Goal: Information Seeking & Learning: Learn about a topic

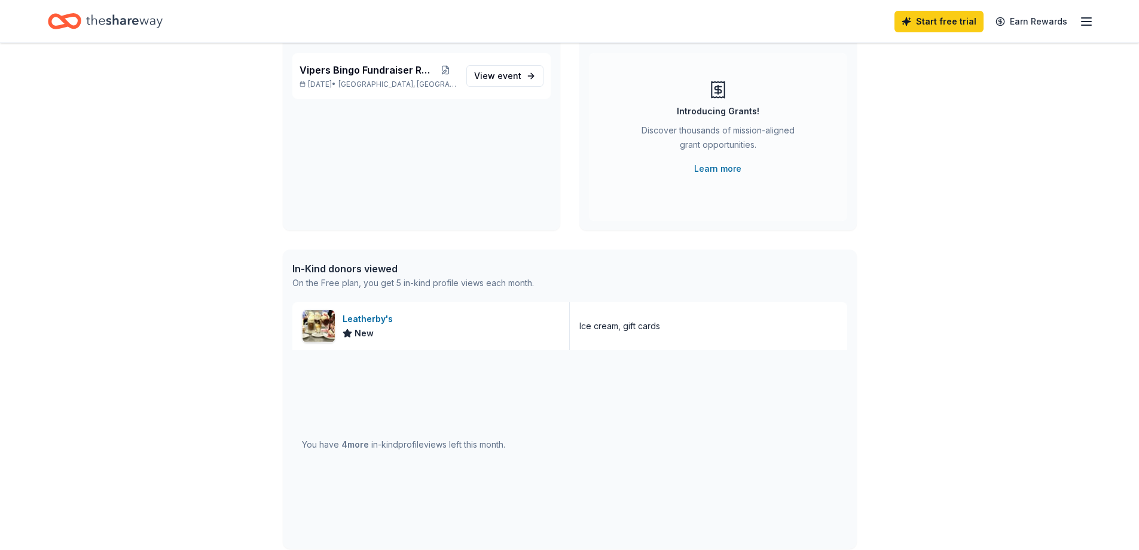
scroll to position [239, 0]
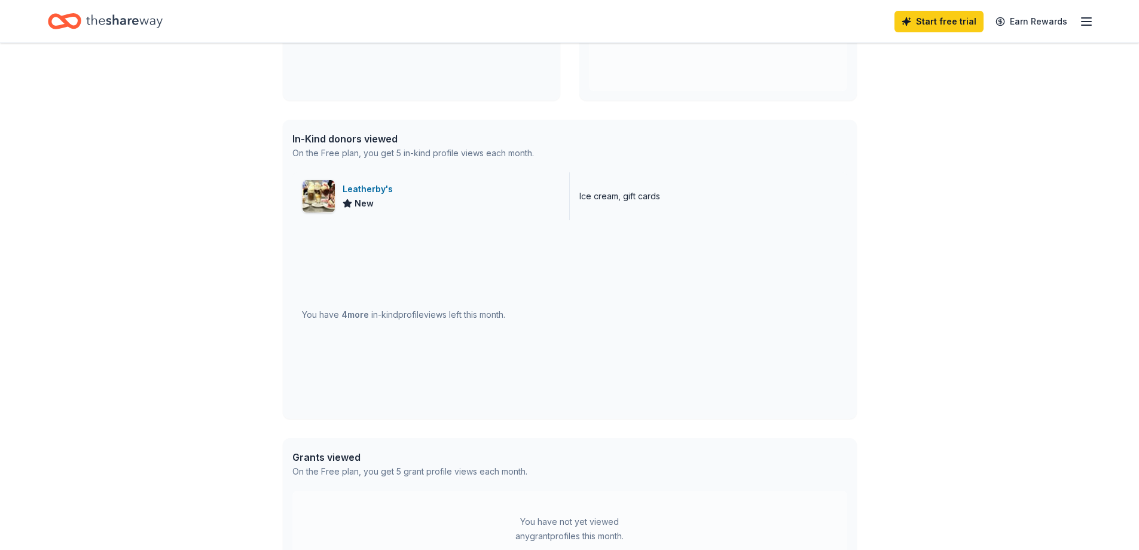
click at [359, 192] on div "Leatherby's" at bounding box center [370, 189] width 55 height 14
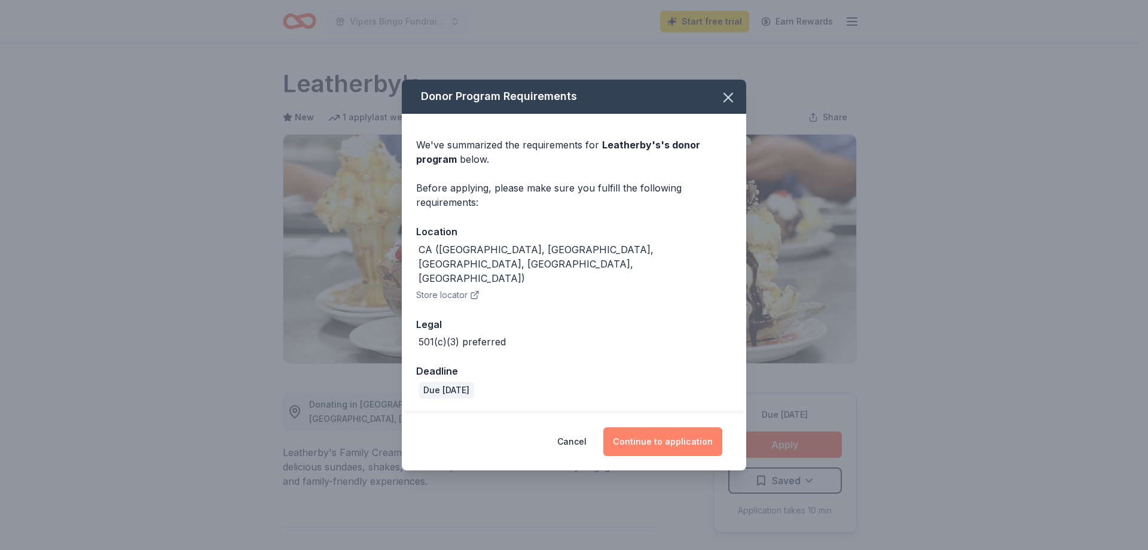
click at [663, 435] on button "Continue to application" at bounding box center [662, 441] width 119 height 29
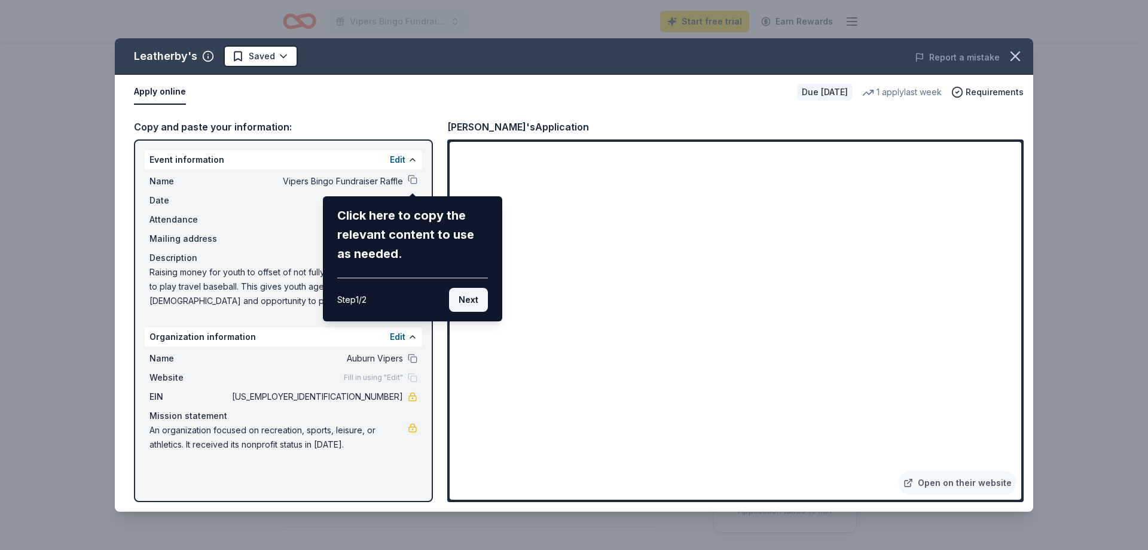
click at [472, 297] on button "Next" at bounding box center [468, 300] width 39 height 24
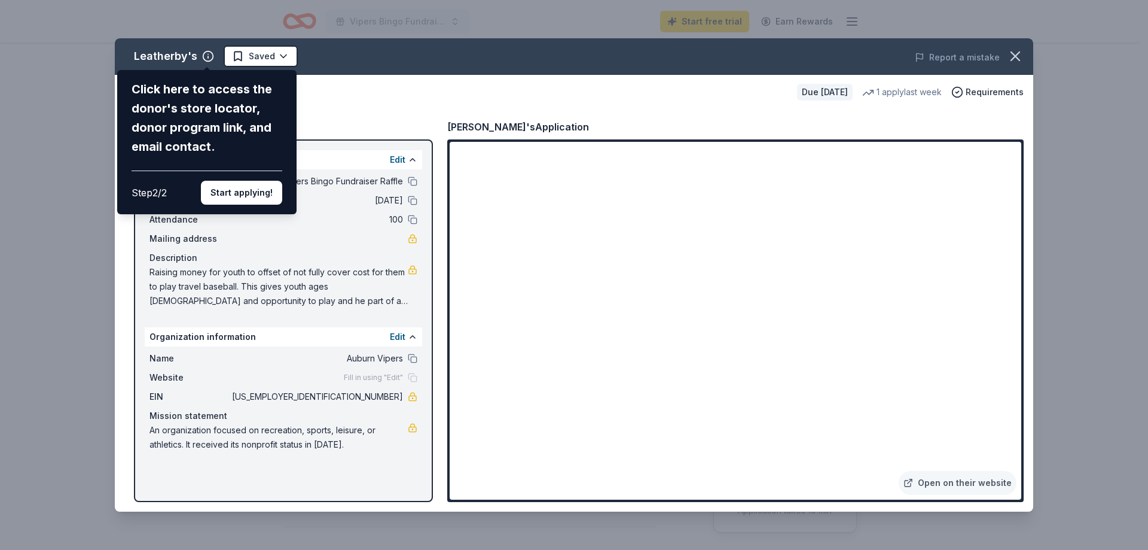
click at [179, 109] on div "Click here to access the donor's store locator, donor program link, and email c…" at bounding box center [207, 118] width 151 height 77
click at [237, 191] on button "Start applying!" at bounding box center [241, 193] width 81 height 24
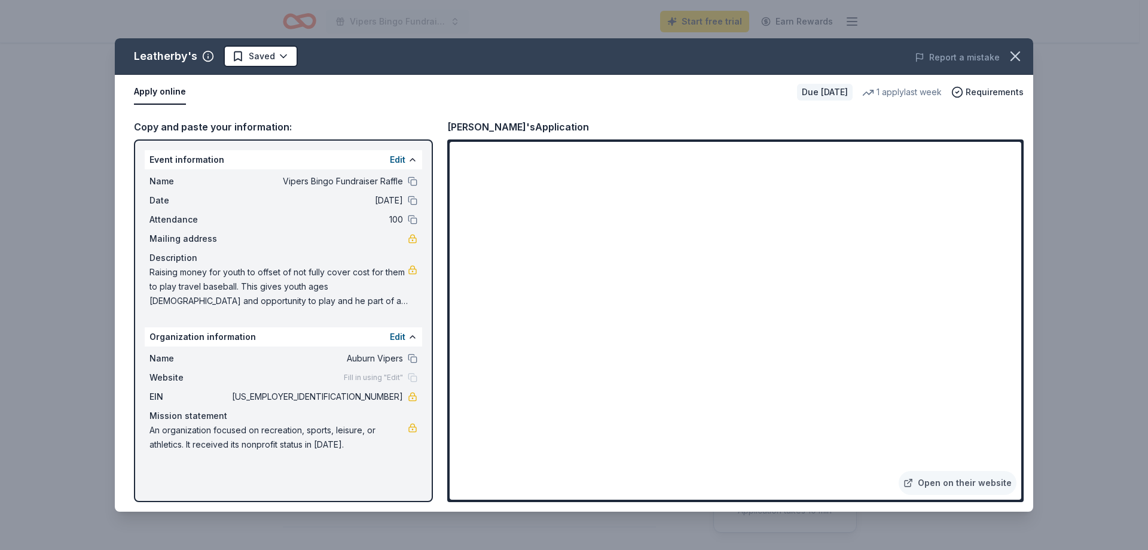
click at [356, 273] on span "Raising money for youth to offset of not fully cover cost for them to play trav…" at bounding box center [279, 286] width 258 height 43
click at [401, 156] on button "Edit" at bounding box center [398, 160] width 16 height 14
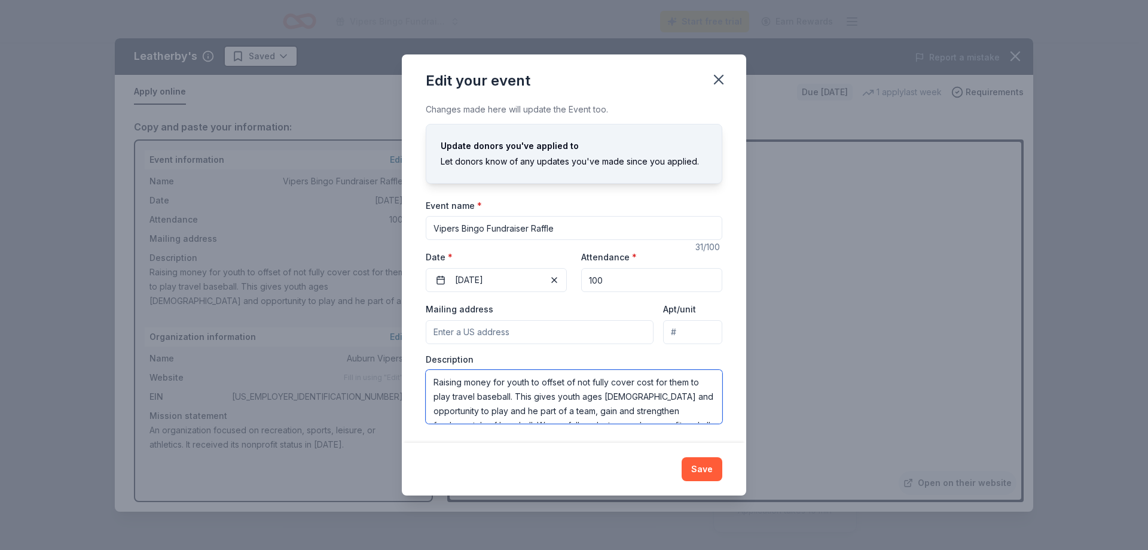
click at [577, 381] on textarea "Raising money for youth to offset of not fully cover cost for them to play trav…" at bounding box center [574, 397] width 297 height 54
click at [675, 377] on textarea "Raising money for youth to offset if not hopefully fully cover cost for them to…" at bounding box center [574, 397] width 297 height 54
click at [535, 383] on textarea "Raising money for youth to offset if not hopefully fully cover the cost for the…" at bounding box center [574, 397] width 297 height 54
click at [434, 403] on textarea "Raising money for youth to offset if not hopefully fully cover the cost for the…" at bounding box center [574, 397] width 297 height 54
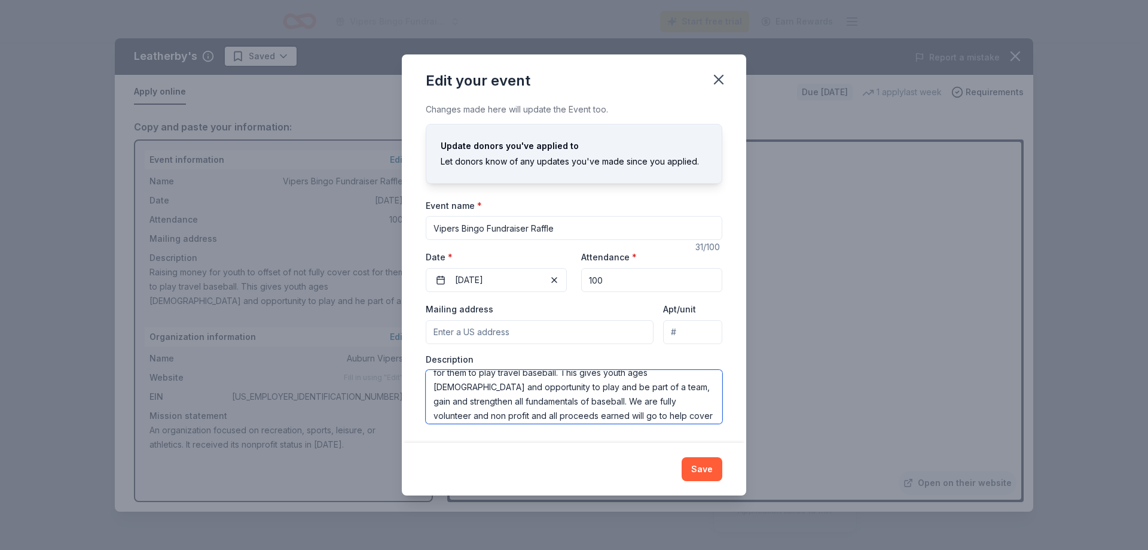
scroll to position [48, 0]
click at [682, 373] on textarea "Raising money for youth to offset if not hopefully fully cover the cost for the…" at bounding box center [574, 397] width 297 height 54
click at [544, 405] on textarea "Raising money for youth to offset if not hopefully fully cover the cost for the…" at bounding box center [574, 397] width 297 height 54
click at [555, 398] on textarea "Raising money for youth to offset if not hopefully fully cover the cost for the…" at bounding box center [574, 397] width 297 height 54
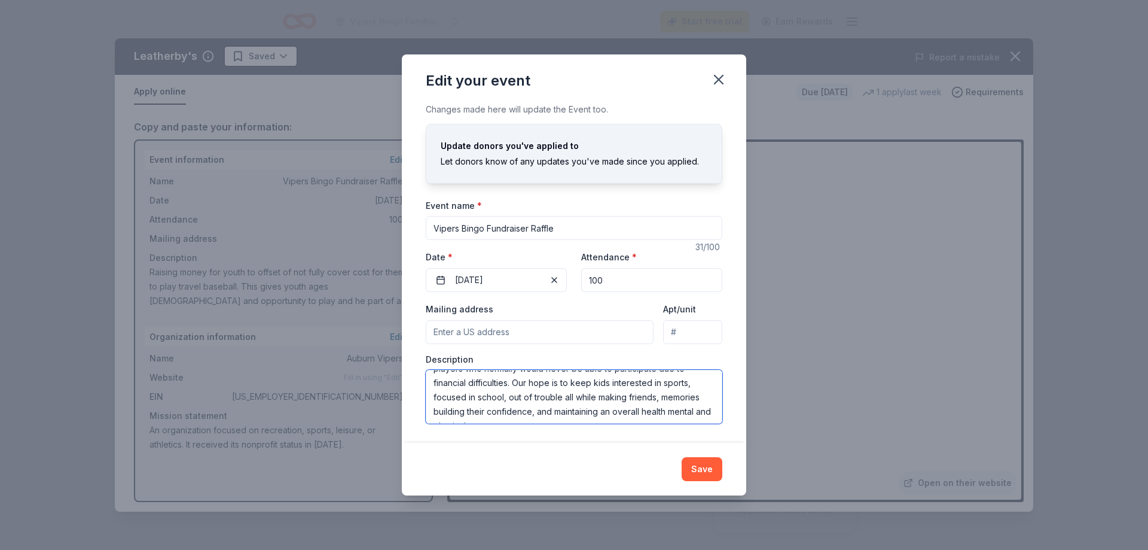
scroll to position [100, 0]
click at [646, 408] on textarea "Raising money for youth to offset if not hopefully fully cover the cost for the…" at bounding box center [574, 397] width 297 height 54
drag, startPoint x: 510, startPoint y: 414, endPoint x: 427, endPoint y: 371, distance: 93.4
click at [427, 371] on textarea "Raising money for youth to offset if not hopefully fully cover the cost for the…" at bounding box center [574, 397] width 297 height 54
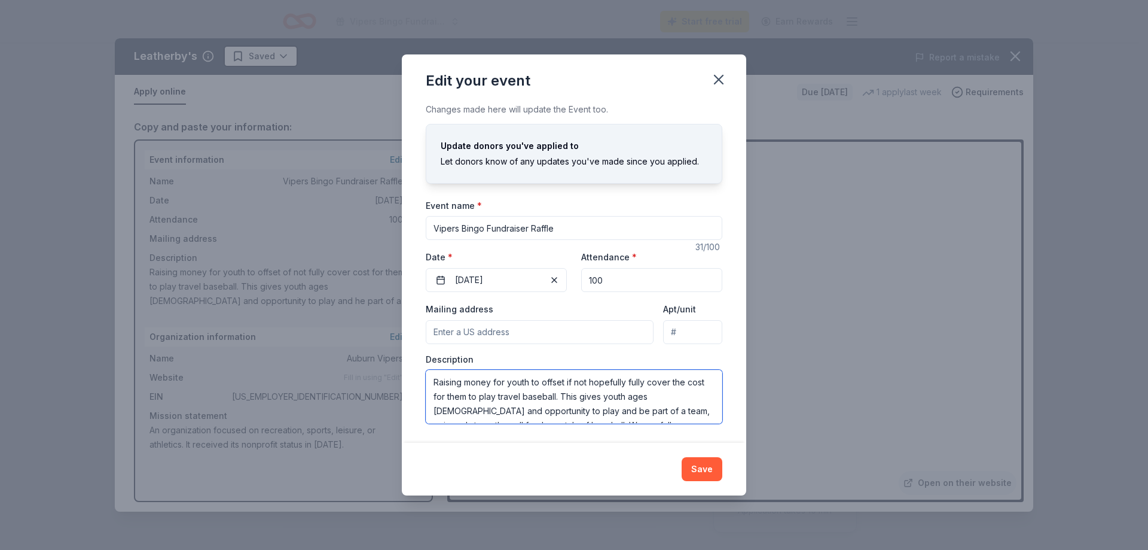
click at [490, 381] on textarea "Raising money for youth to offset if not hopefully fully cover the cost for the…" at bounding box center [574, 397] width 297 height 54
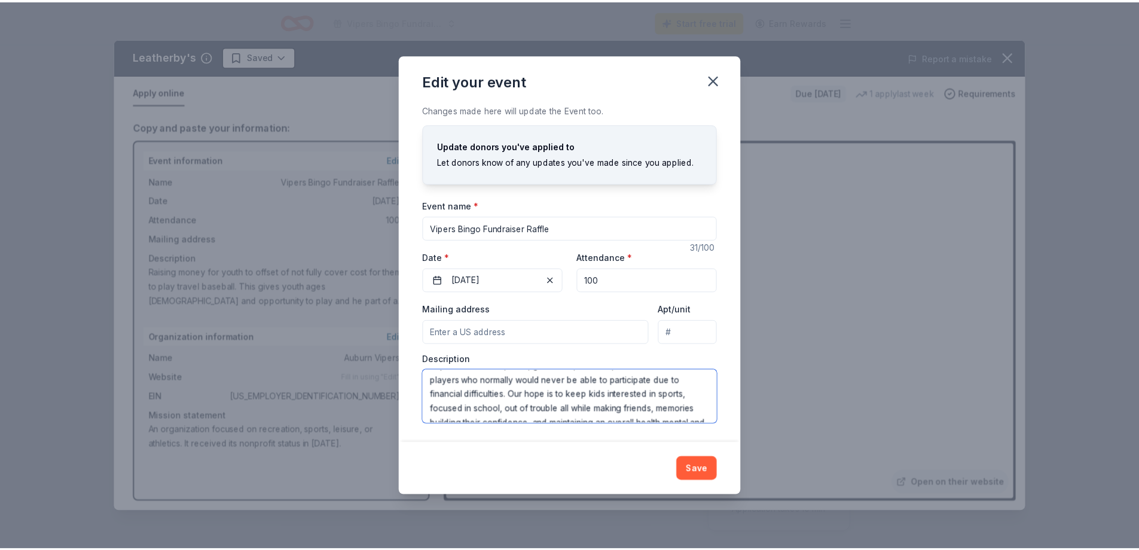
scroll to position [115, 0]
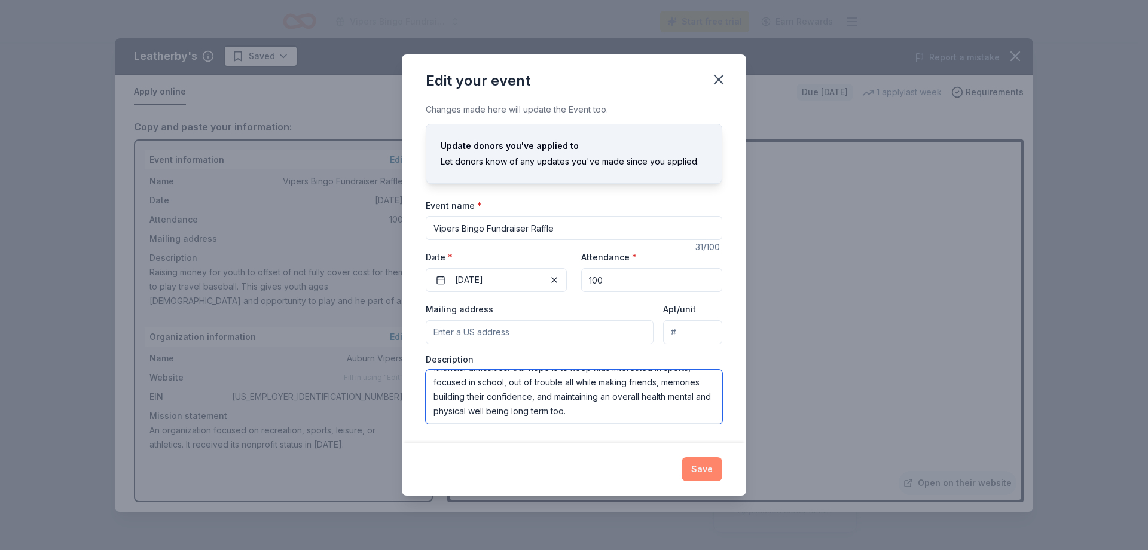
type textarea "Raising money for youth to offset if not hopefully fully cover the cost for the…"
click at [714, 471] on button "Save" at bounding box center [702, 469] width 41 height 24
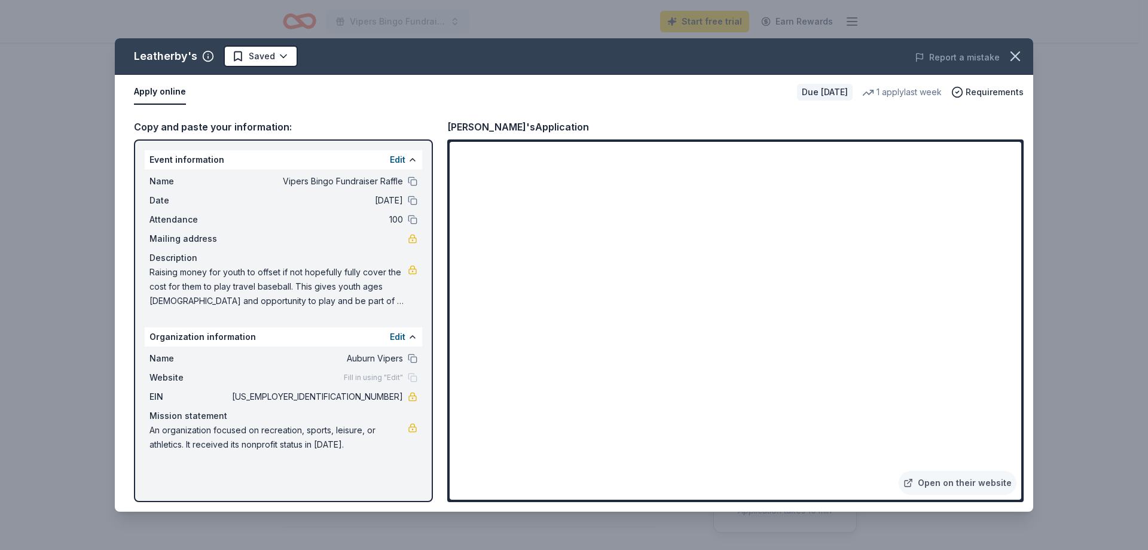
click at [152, 271] on span "Raising money for youth to offset if not hopefully fully cover the cost for the…" at bounding box center [279, 286] width 258 height 43
click at [227, 284] on span "Raising money for youth to offset if not hopefully fully cover the cost for the…" at bounding box center [279, 286] width 258 height 43
drag, startPoint x: 149, startPoint y: 273, endPoint x: 350, endPoint y: 288, distance: 201.5
click at [350, 288] on div "Name Vipers Bingo Fundraiser Raffle Date 10/18/25 Attendance 100 Mailing addres…" at bounding box center [284, 241] width 278 height 144
click at [406, 158] on div "Edit" at bounding box center [404, 160] width 28 height 14
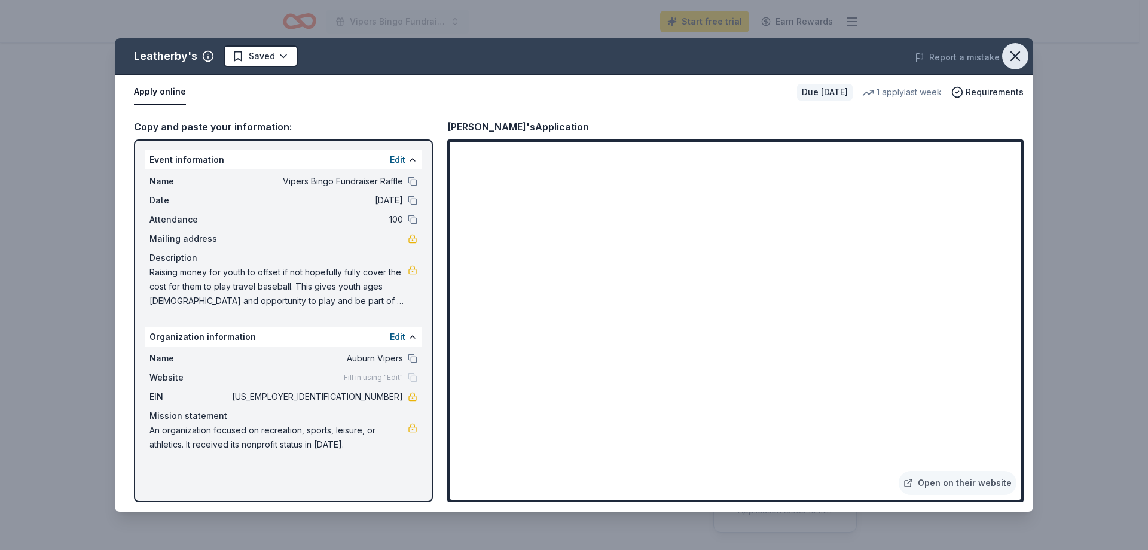
click at [1014, 60] on icon "button" at bounding box center [1015, 56] width 17 height 17
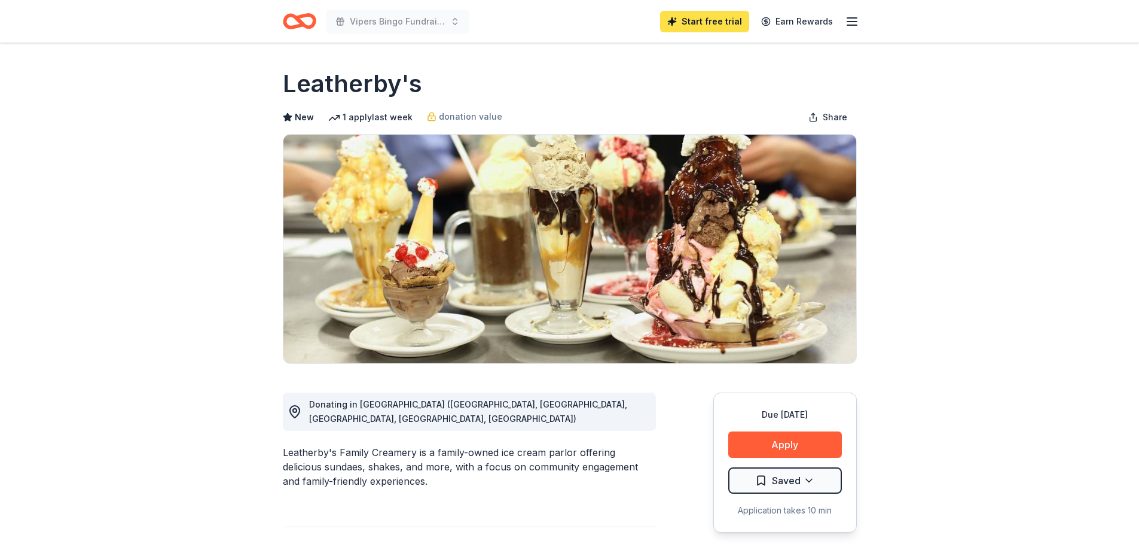
click at [736, 23] on link "Start free trial" at bounding box center [704, 22] width 89 height 22
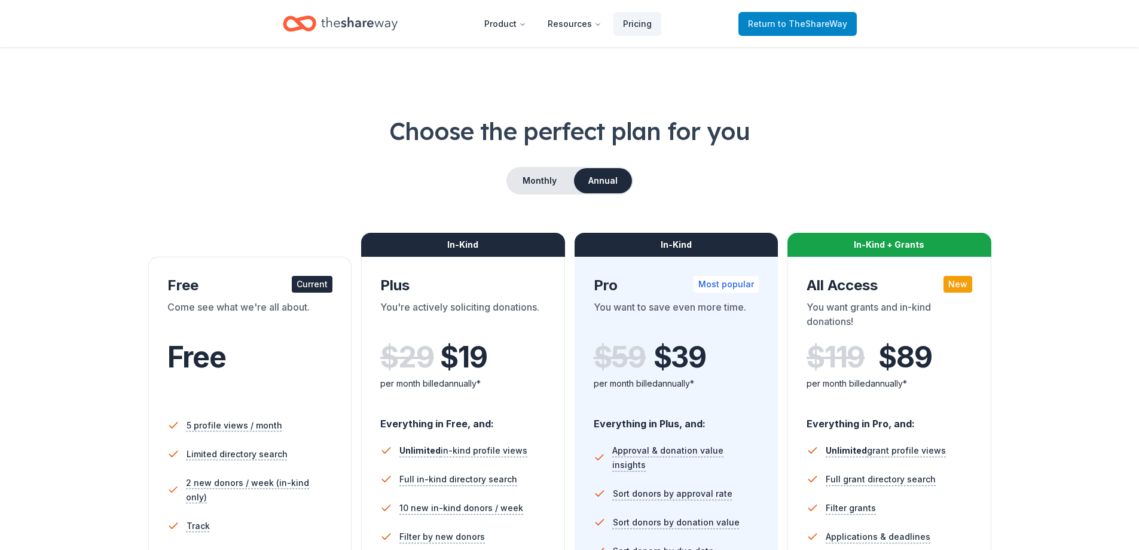
click at [767, 12] on link "Return to TheShareWay" at bounding box center [798, 24] width 118 height 24
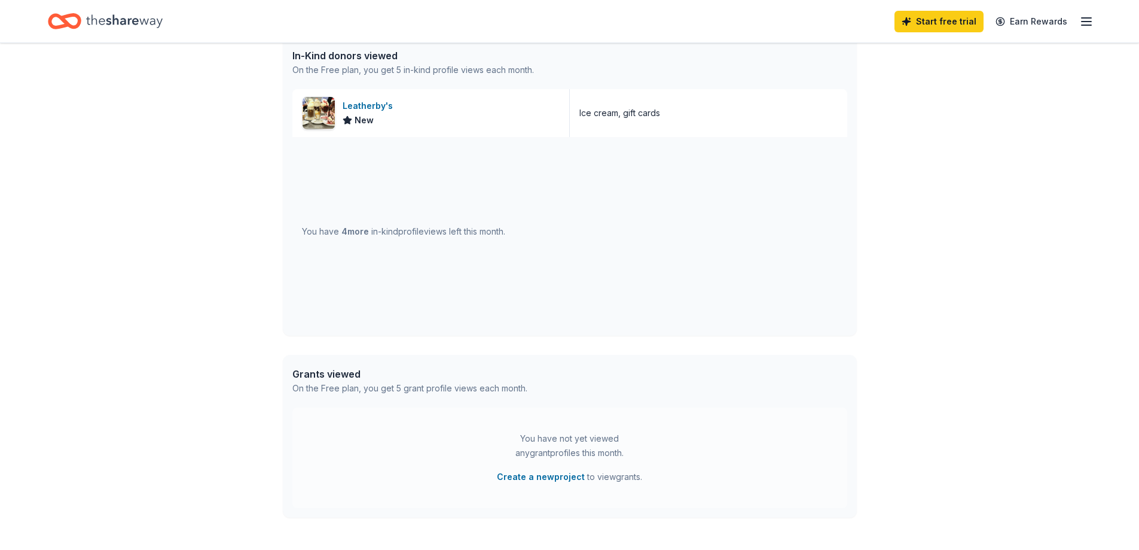
scroll to position [235, 0]
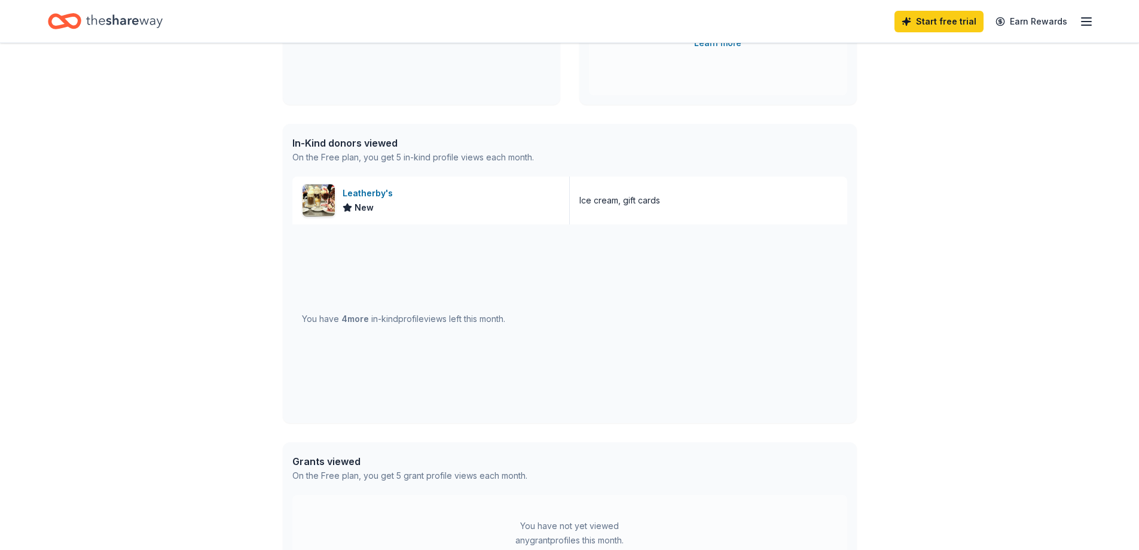
click at [350, 318] on span "4 more" at bounding box center [356, 318] width 28 height 10
click at [333, 321] on div "You have 4 more in-kind profile views left this month." at bounding box center [403, 319] width 203 height 14
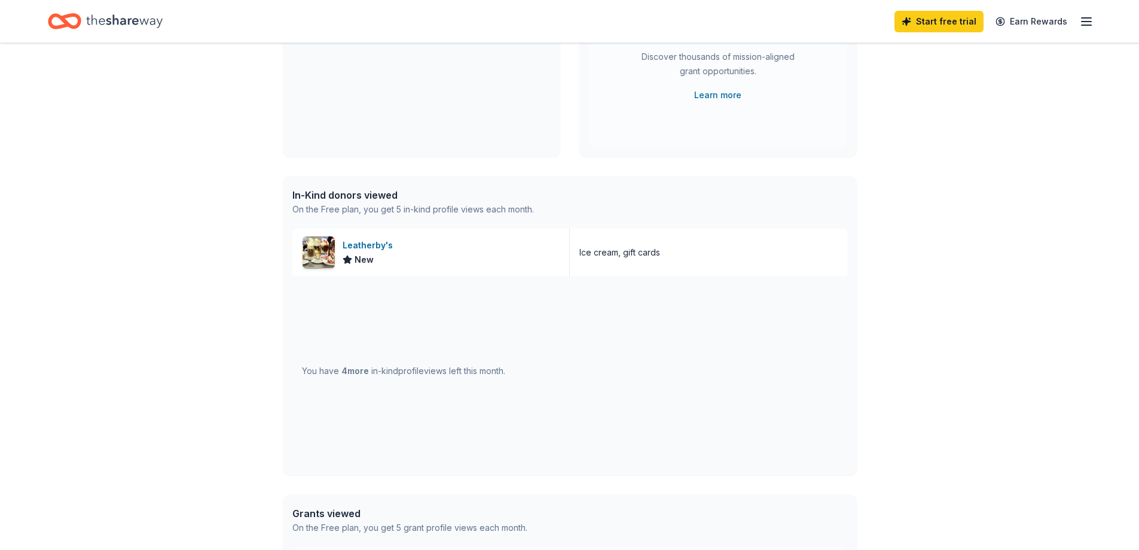
scroll to position [115, 0]
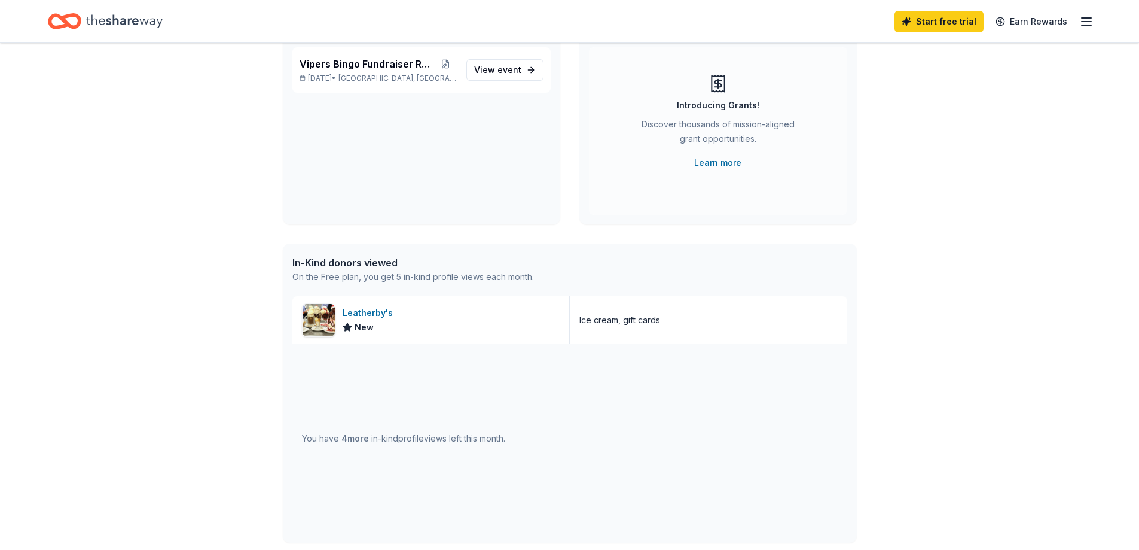
click at [352, 439] on span "4 more" at bounding box center [356, 438] width 28 height 10
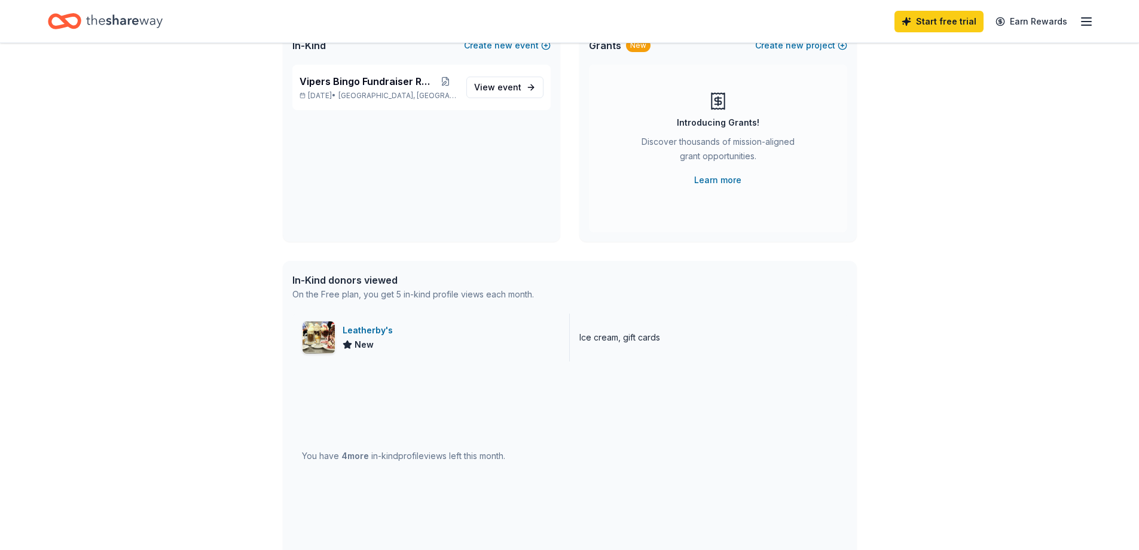
scroll to position [0, 0]
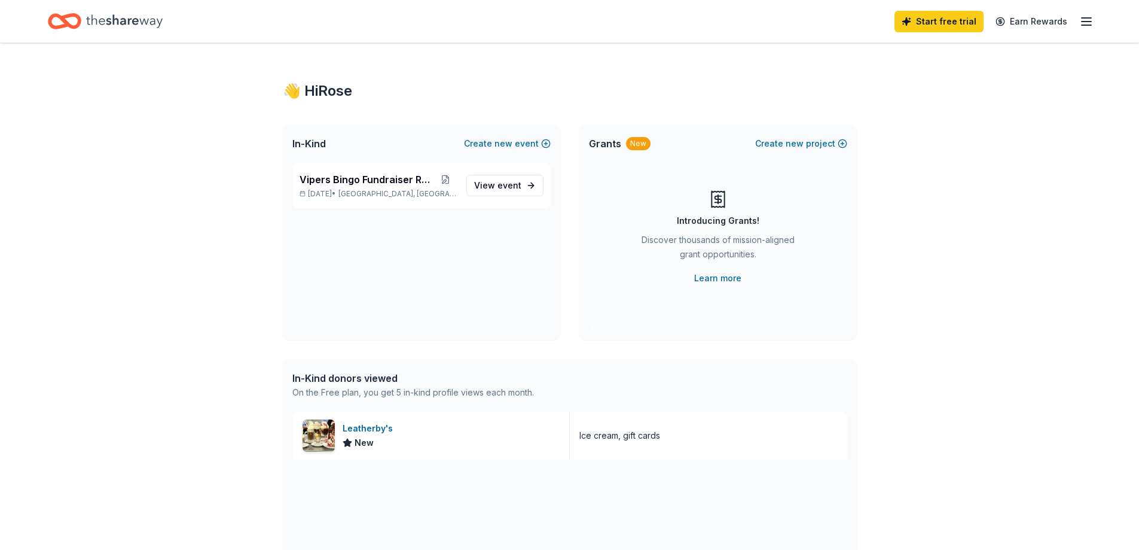
click at [1081, 22] on icon "button" at bounding box center [1087, 21] width 14 height 14
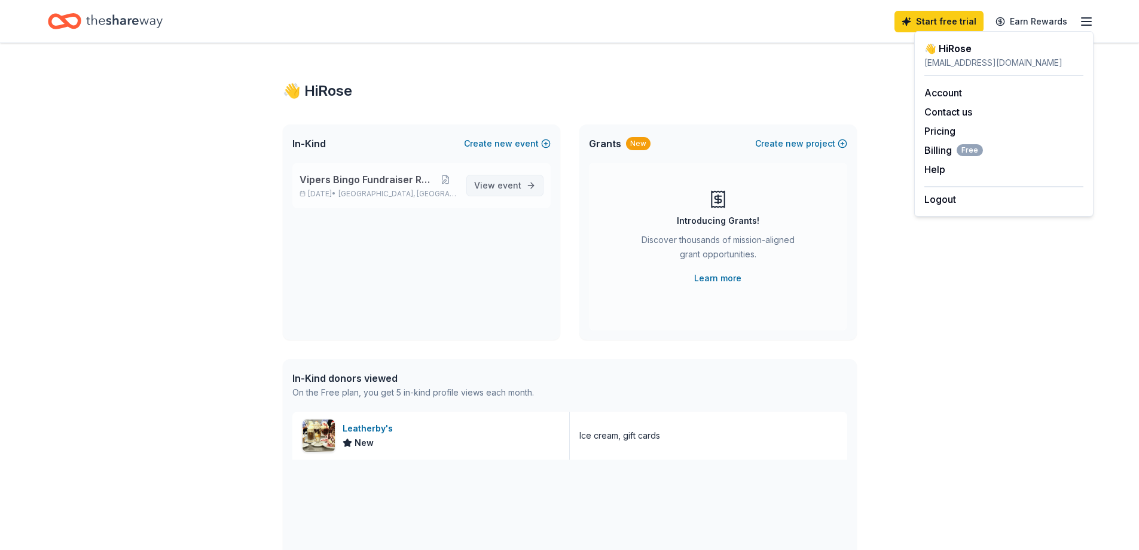
click at [485, 187] on span "View event" at bounding box center [497, 185] width 47 height 14
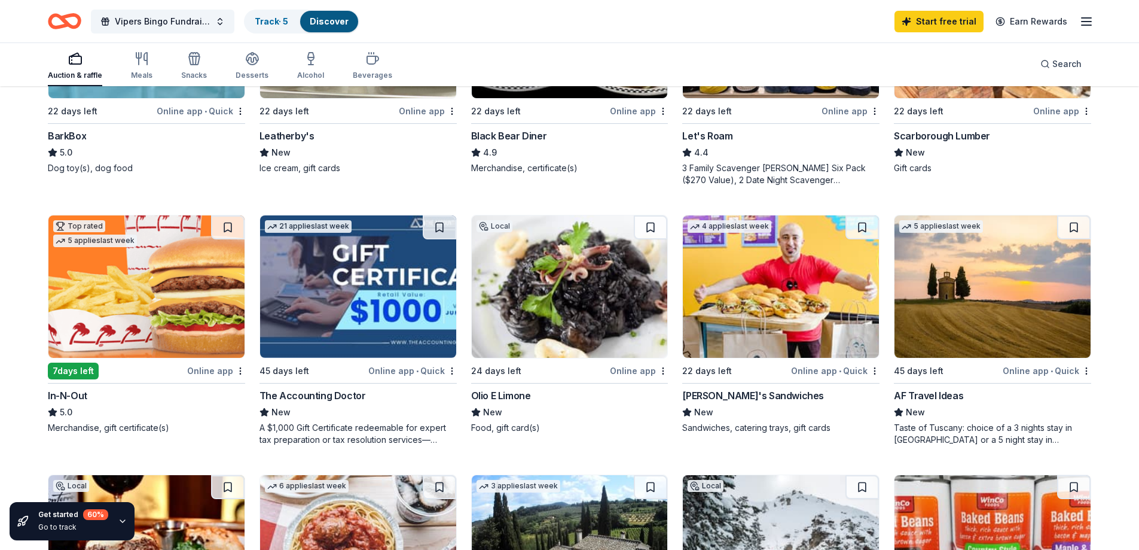
scroll to position [538, 0]
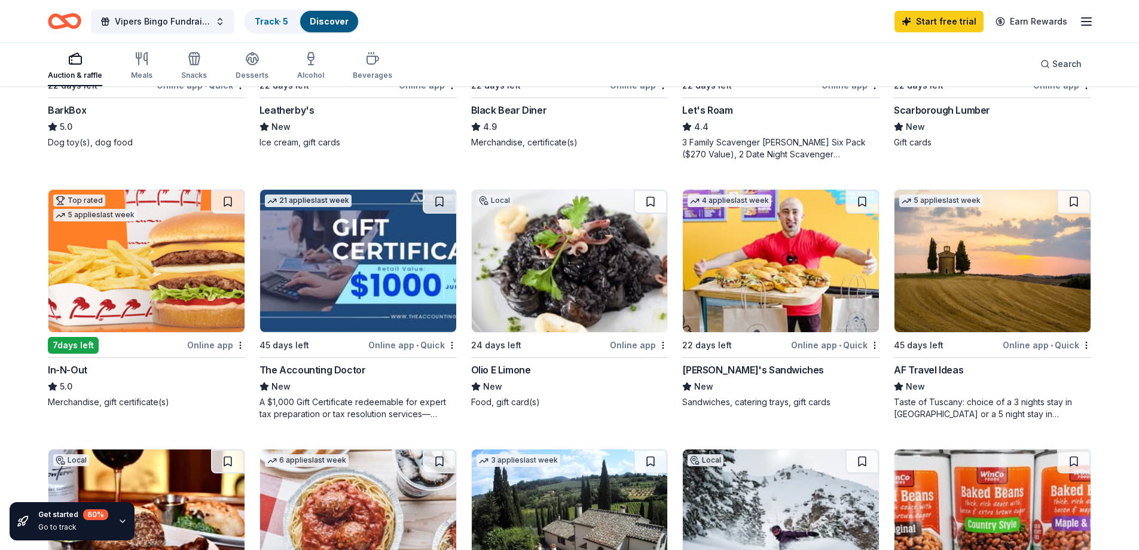
click at [67, 368] on div "In-N-Out" at bounding box center [67, 369] width 39 height 14
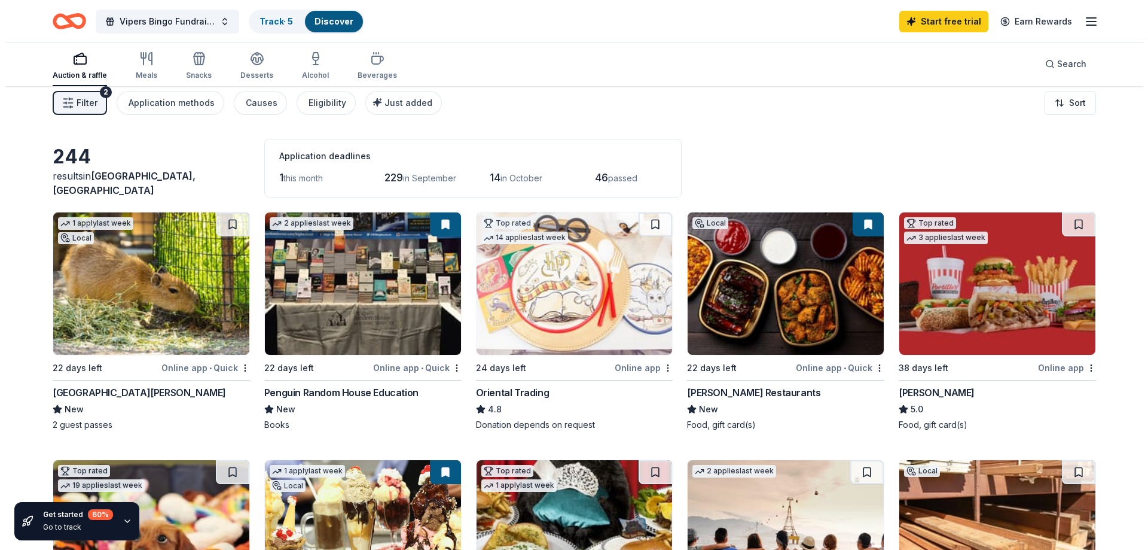
scroll to position [0, 0]
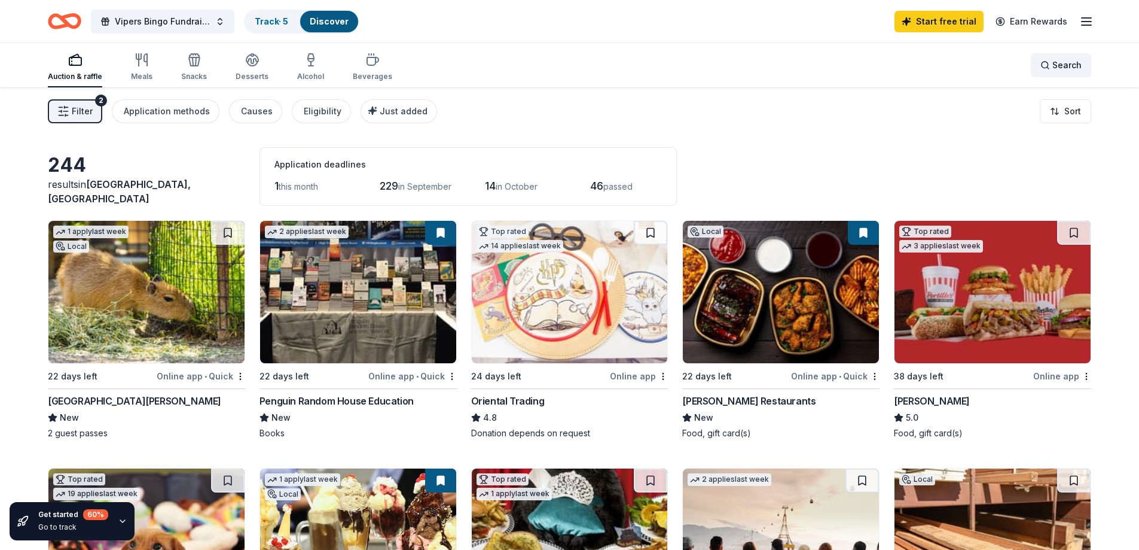
click at [1059, 64] on span "Search" at bounding box center [1067, 65] width 29 height 14
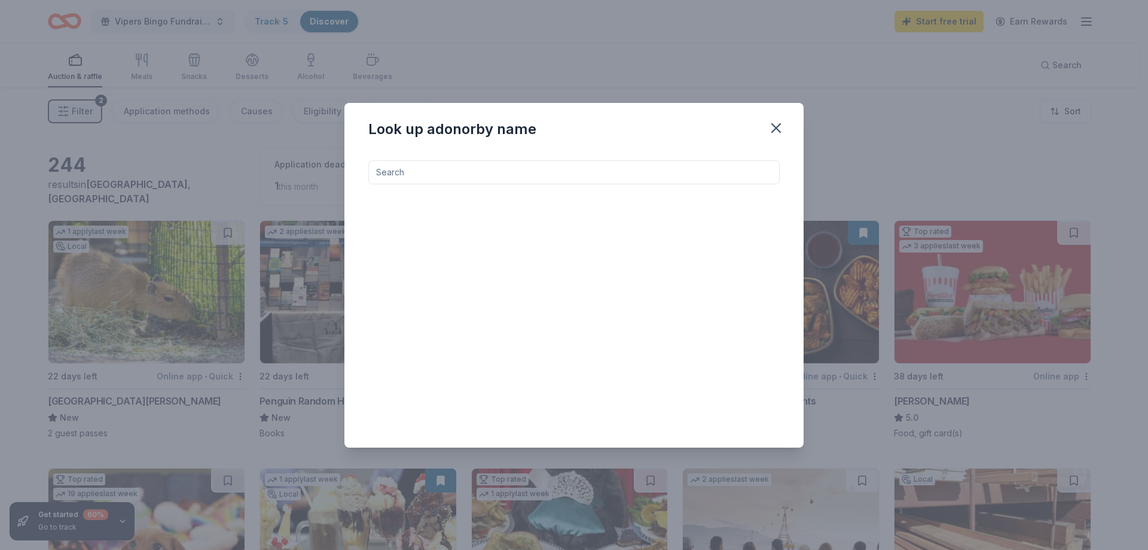
click at [568, 170] on input at bounding box center [573, 172] width 411 height 24
click at [440, 170] on input "disney" at bounding box center [573, 172] width 411 height 24
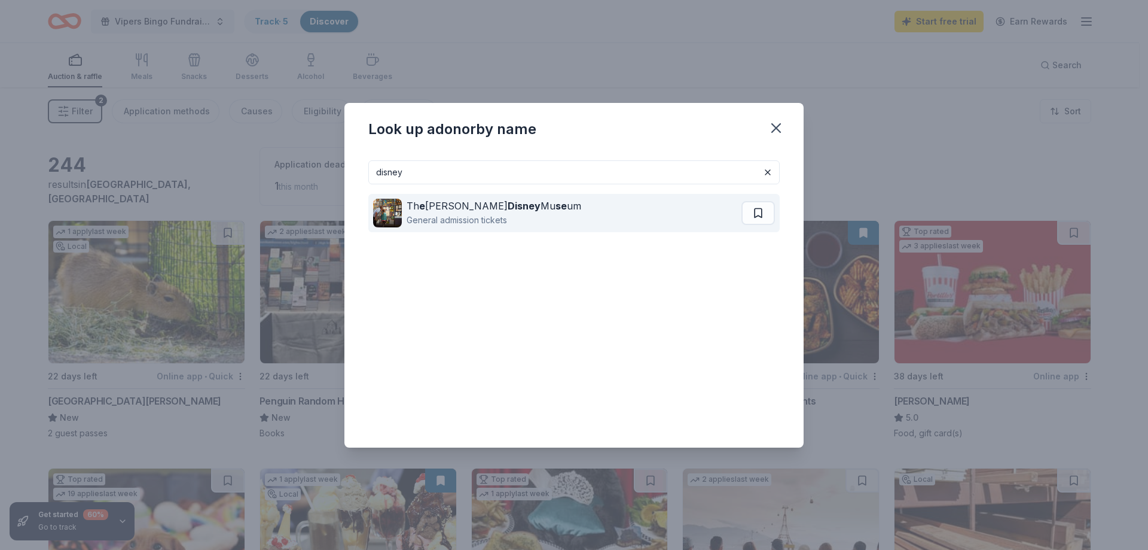
click at [508, 207] on strong "Disney" at bounding box center [524, 206] width 33 height 12
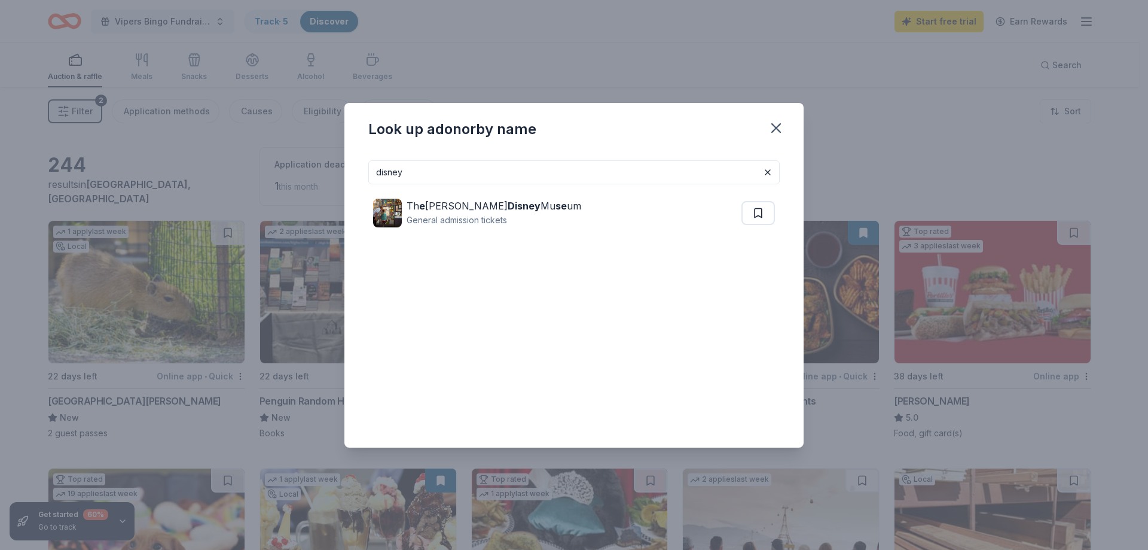
click at [549, 165] on input "disney" at bounding box center [573, 172] width 411 height 24
click at [549, 169] on input "disney" at bounding box center [573, 172] width 411 height 24
type input "disneyland"
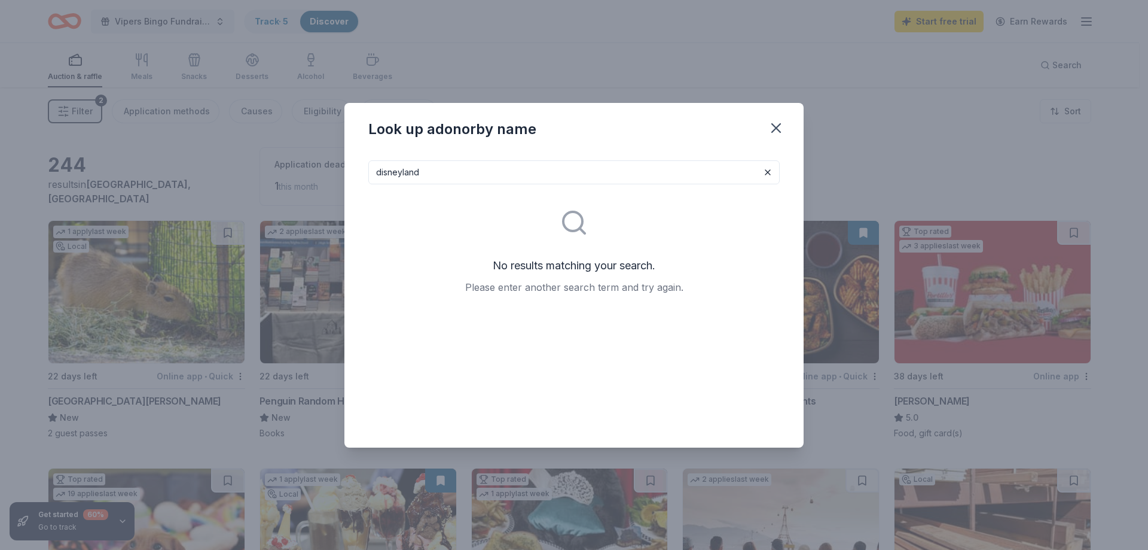
click at [549, 169] on input "disneyland" at bounding box center [573, 172] width 411 height 24
drag, startPoint x: 544, startPoint y: 177, endPoint x: 358, endPoint y: 174, distance: 186.0
click at [358, 174] on div "disneyland No results matching your search. Please enter another search term an…" at bounding box center [573, 299] width 459 height 297
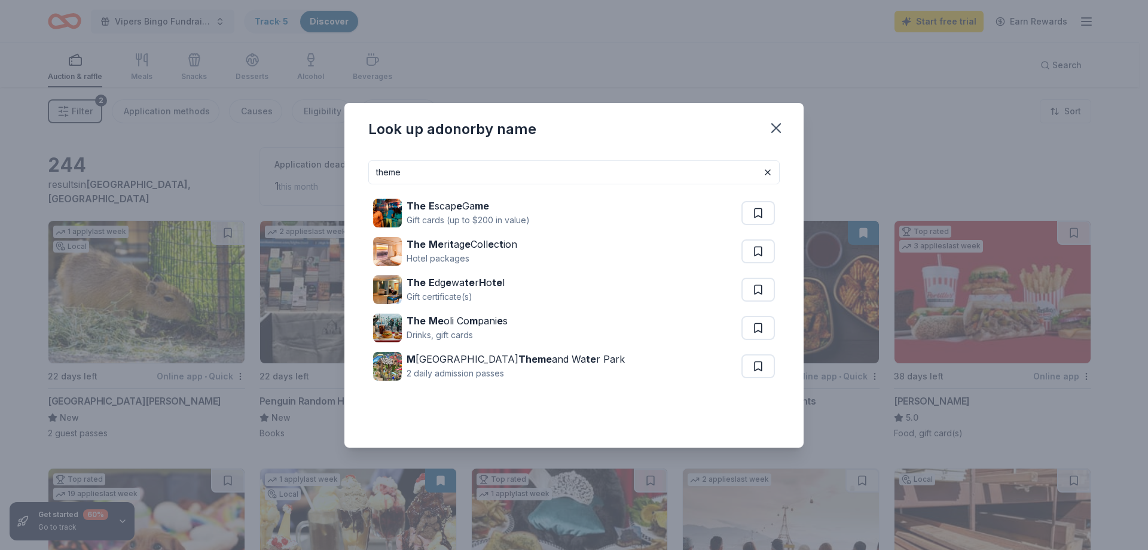
click at [483, 169] on input "theme" at bounding box center [573, 172] width 411 height 24
type input "t"
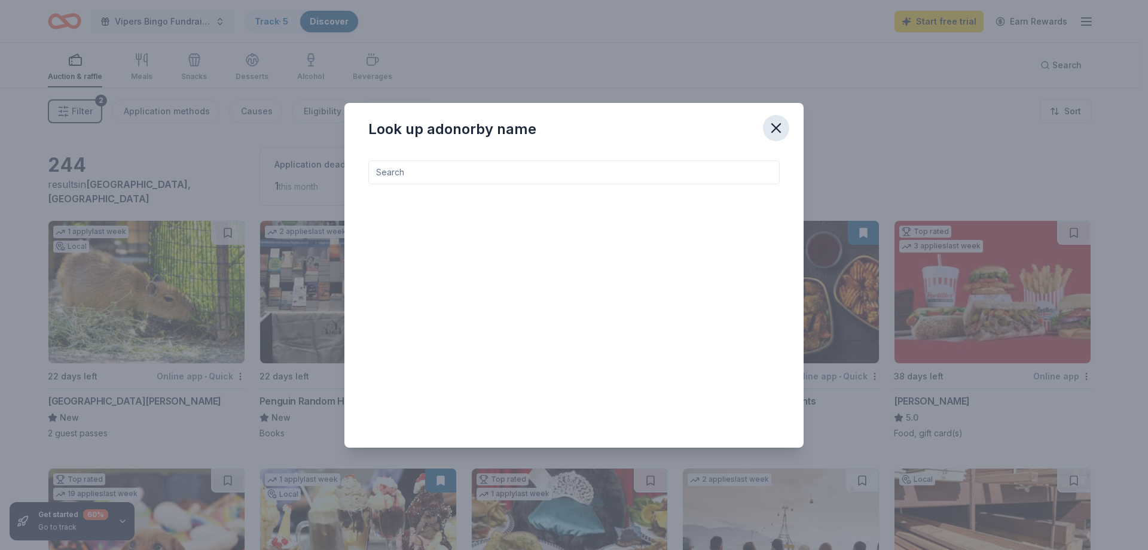
click at [775, 126] on icon "button" at bounding box center [776, 128] width 8 height 8
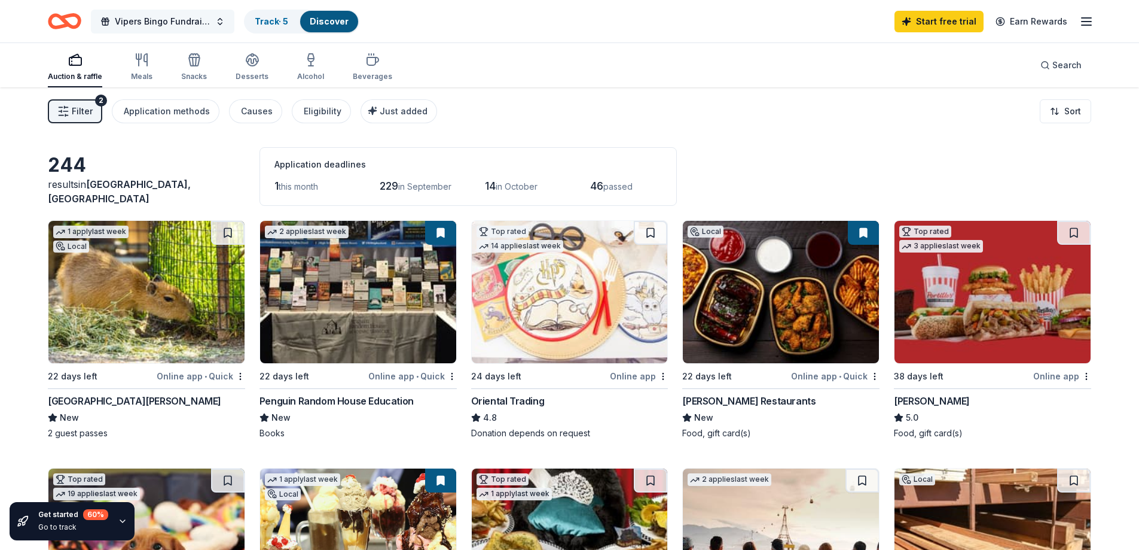
click at [173, 23] on span "Vipers Bingo Fundraiser Raffle" at bounding box center [163, 21] width 96 height 14
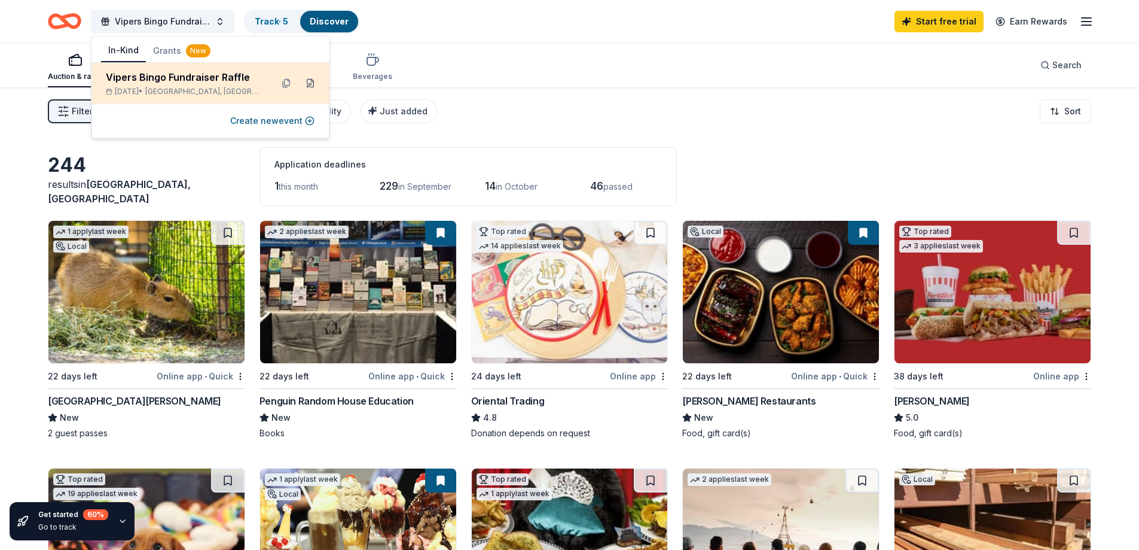
click at [310, 87] on button at bounding box center [310, 83] width 19 height 19
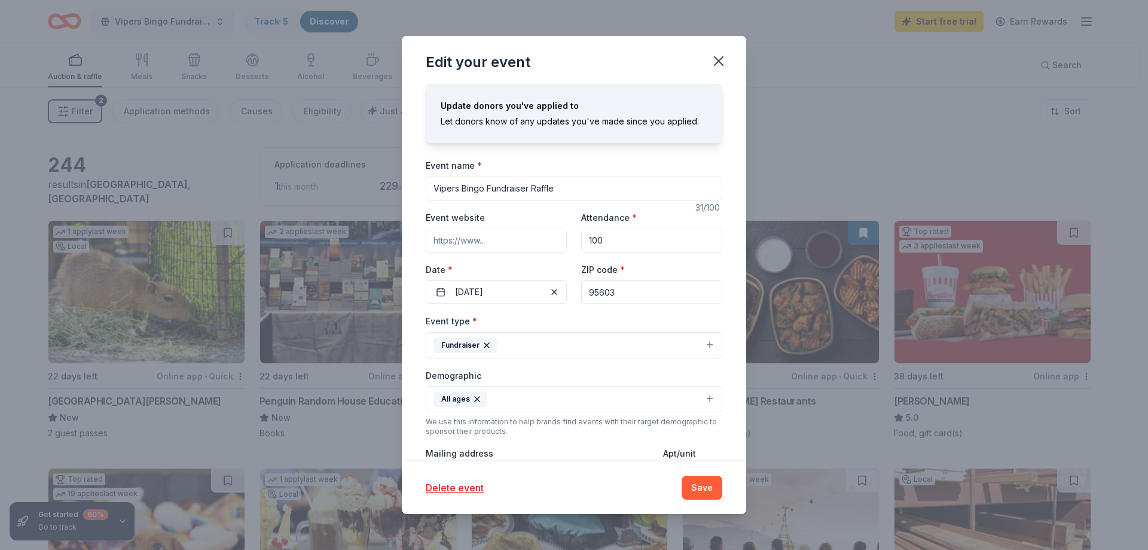
click at [617, 242] on input "100" at bounding box center [651, 240] width 141 height 24
drag, startPoint x: 617, startPoint y: 242, endPoint x: 575, endPoint y: 242, distance: 41.3
click at [575, 242] on div "Event website Attendance * 100 Date * 10/18/2025 ZIP code * 95603" at bounding box center [574, 257] width 297 height 94
type input "200"
click at [705, 485] on button "Save" at bounding box center [702, 487] width 41 height 24
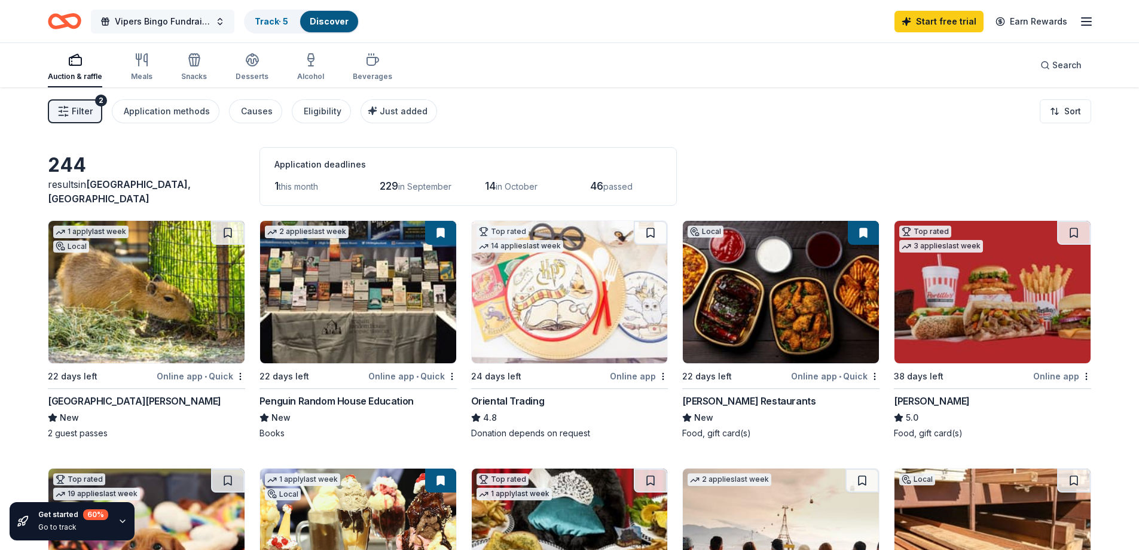
click at [221, 24] on button "Vipers Bingo Fundraiser Raffle" at bounding box center [163, 22] width 144 height 24
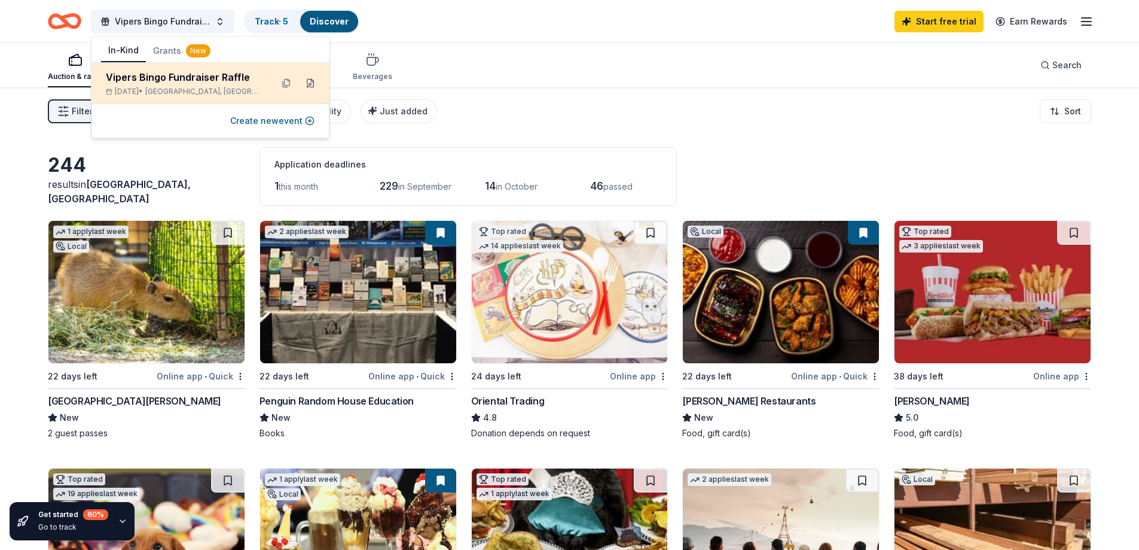
click at [313, 82] on button at bounding box center [310, 83] width 19 height 19
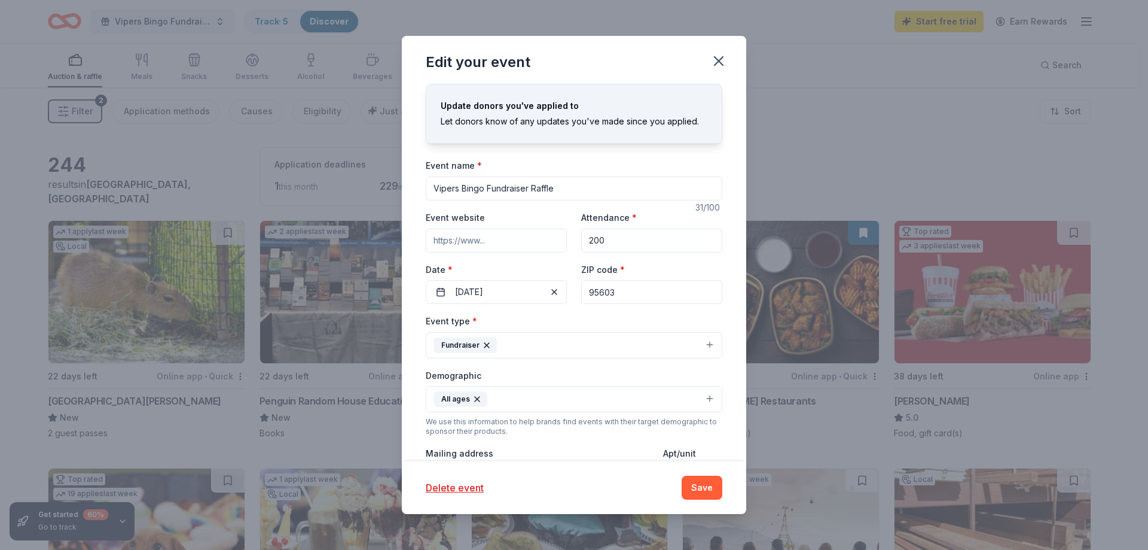
click at [603, 189] on input "Vipers Bingo Fundraiser Raffle" at bounding box center [574, 188] width 297 height 24
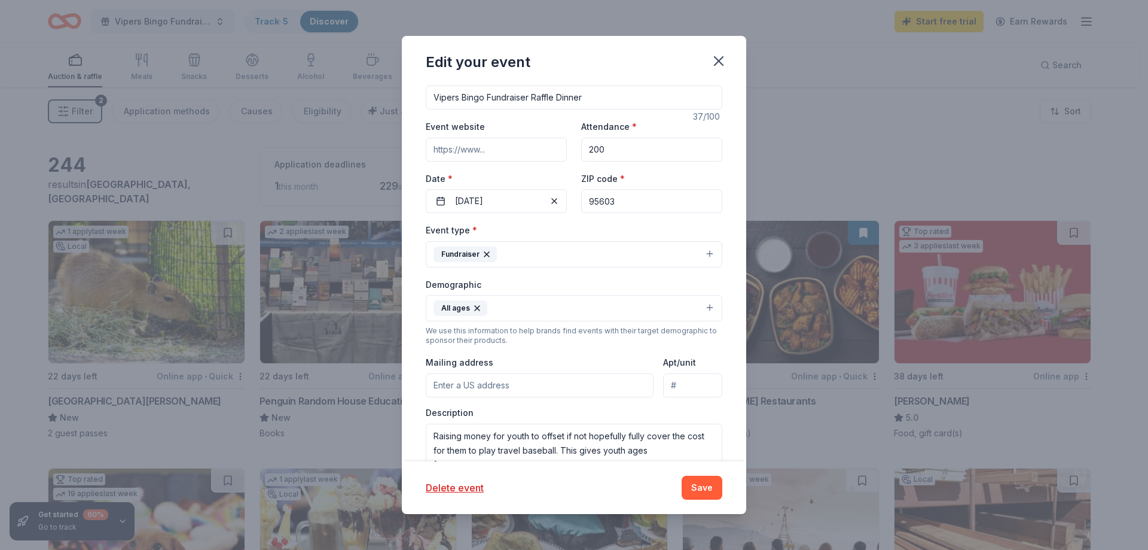
scroll to position [120, 0]
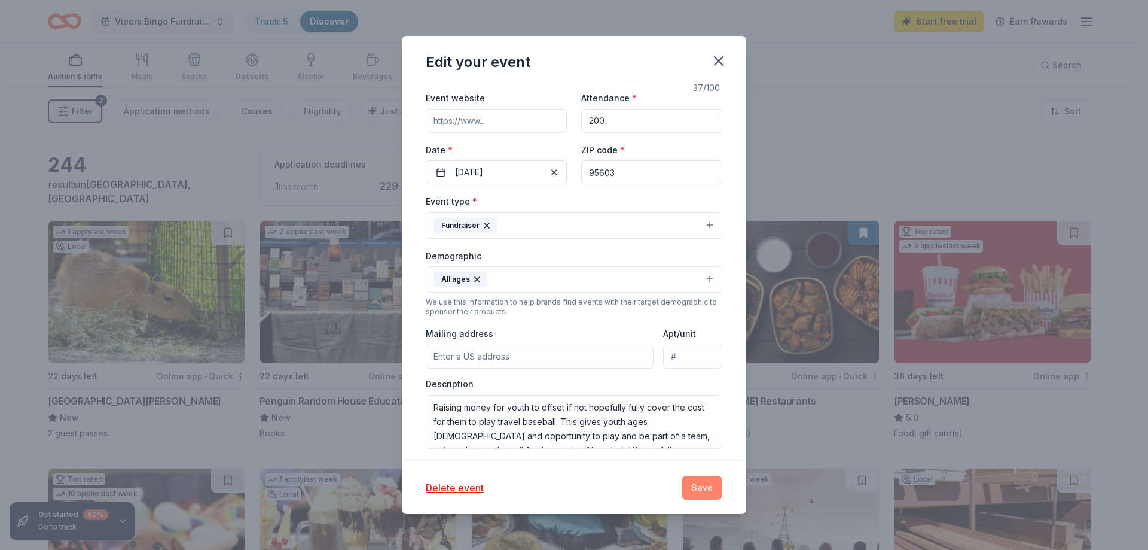
type input "Vipers Bingo Fundraiser Raffle Dinner"
click at [694, 489] on button "Save" at bounding box center [702, 487] width 41 height 24
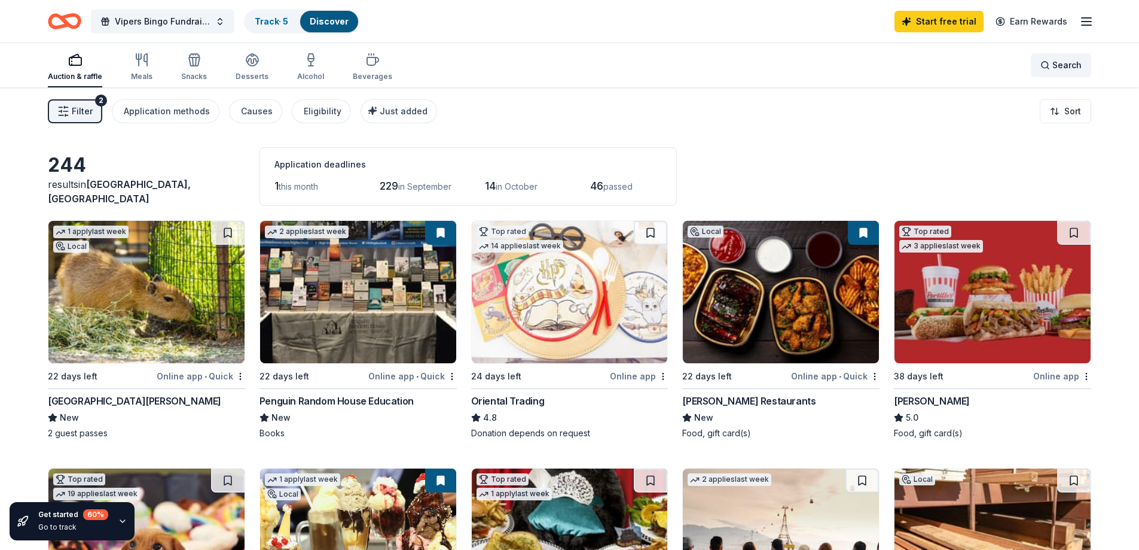
click at [1051, 61] on div "Search" at bounding box center [1061, 65] width 41 height 14
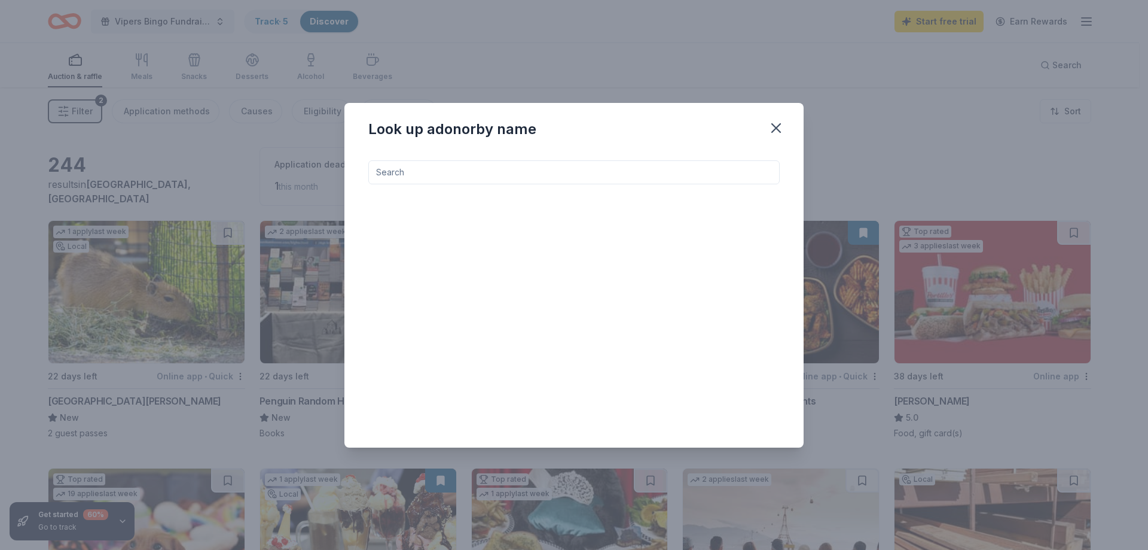
click at [587, 173] on input at bounding box center [573, 172] width 411 height 24
click at [389, 173] on input "dianey" at bounding box center [573, 172] width 411 height 24
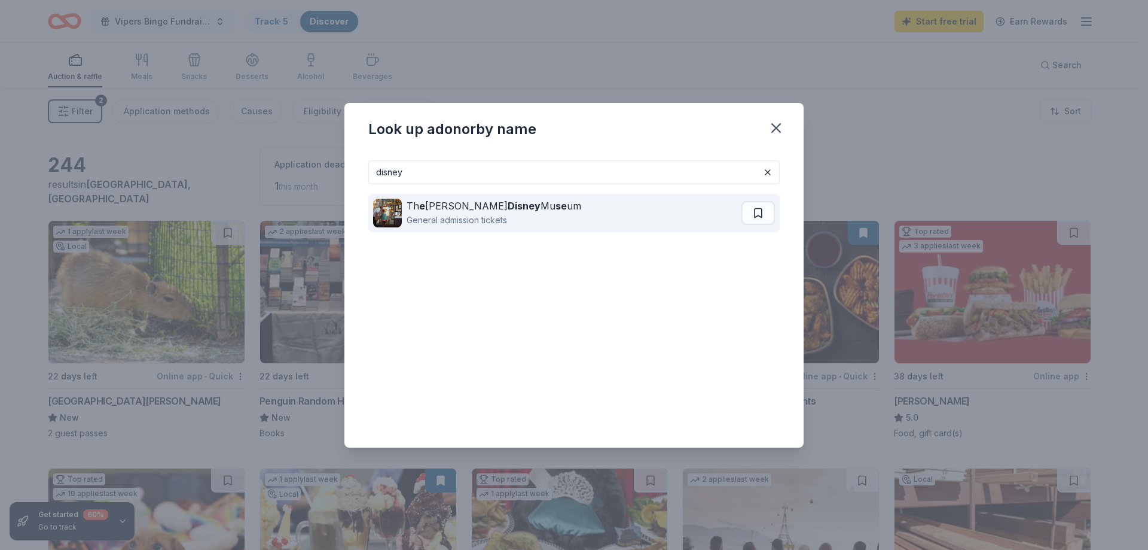
click at [495, 208] on div "Th e Walt Disney Mu se um" at bounding box center [494, 206] width 175 height 14
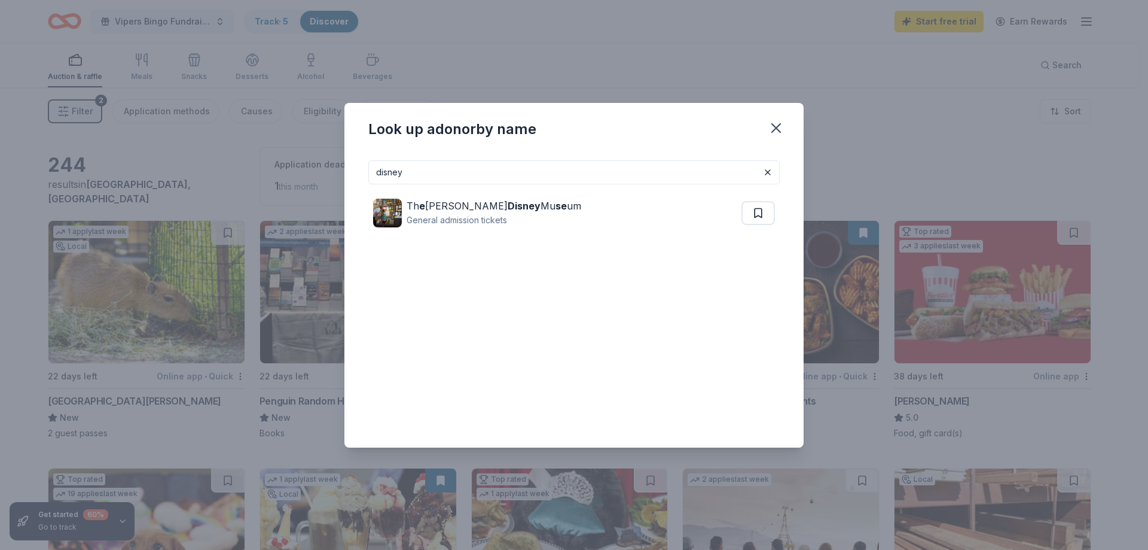
click at [368, 181] on div "disney Th e Walt Disney Mu se um General admission tickets" at bounding box center [573, 299] width 459 height 297
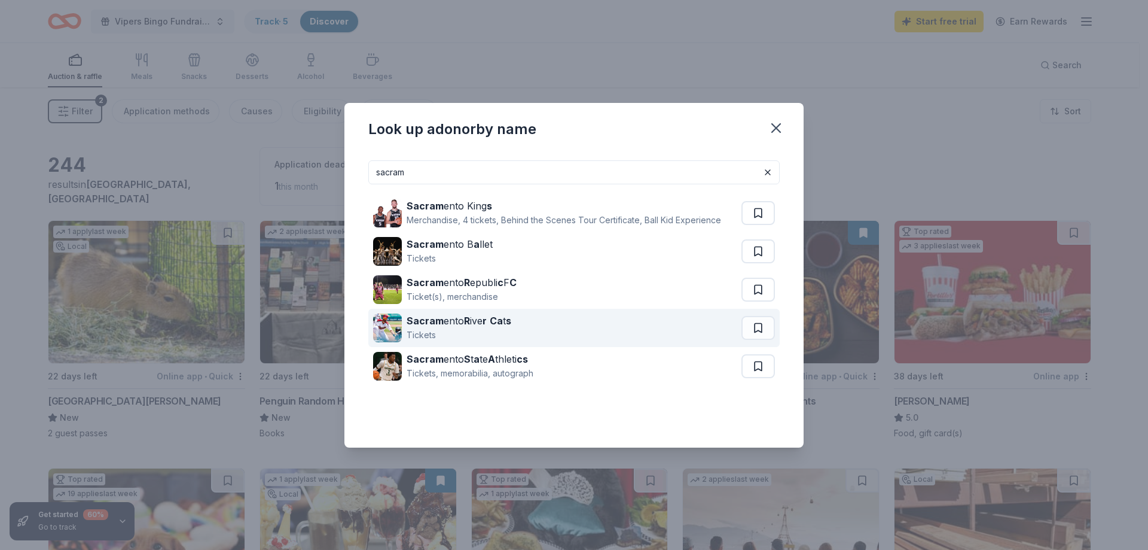
click at [498, 328] on div "Tickets" at bounding box center [459, 335] width 105 height 14
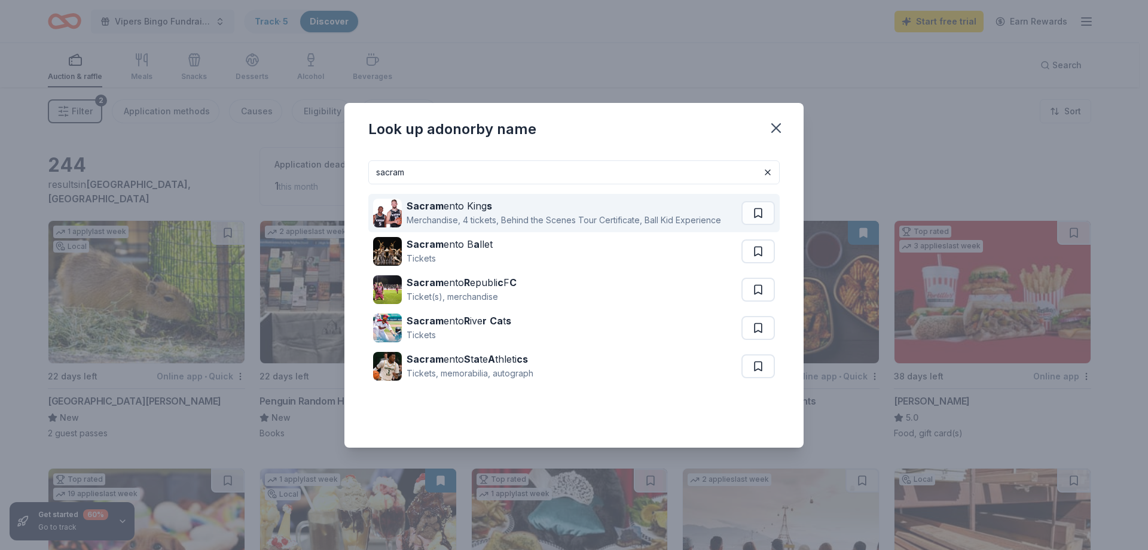
click at [461, 209] on div "Sacram ento King s" at bounding box center [564, 206] width 315 height 14
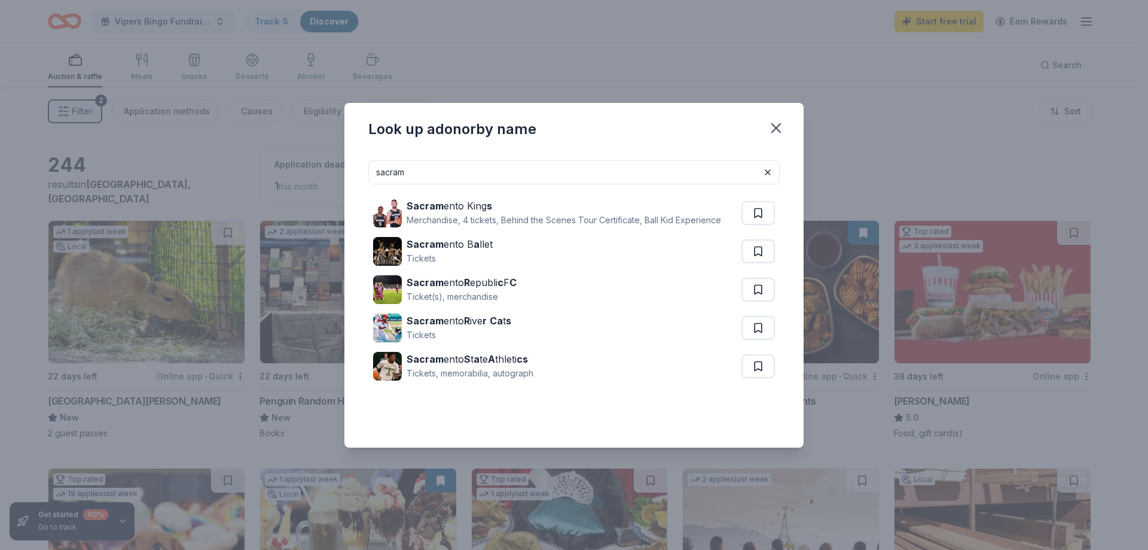
click at [528, 169] on input "sacram" at bounding box center [573, 172] width 411 height 24
type input "s"
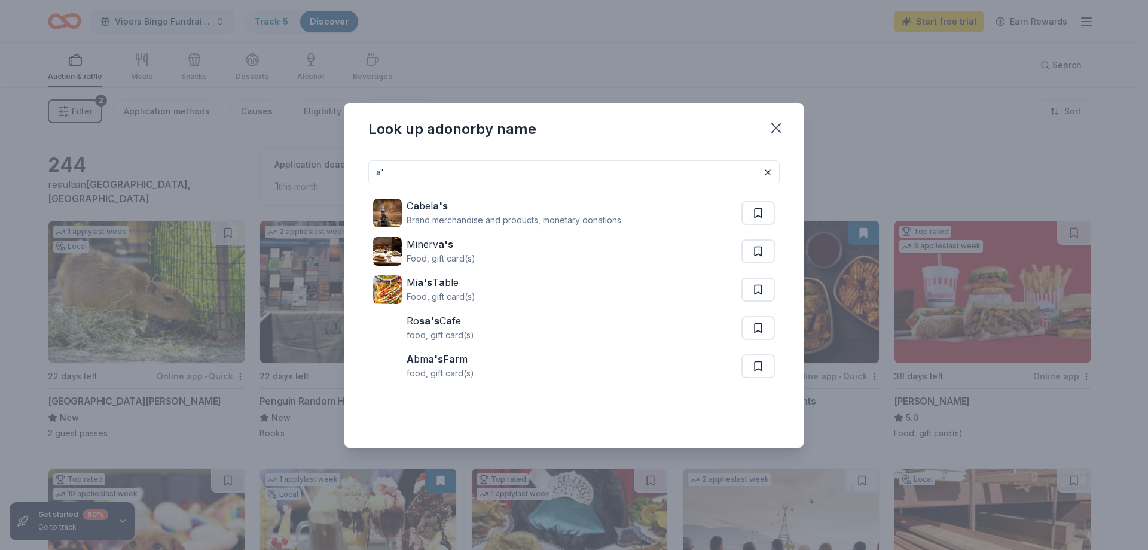
type input "a"
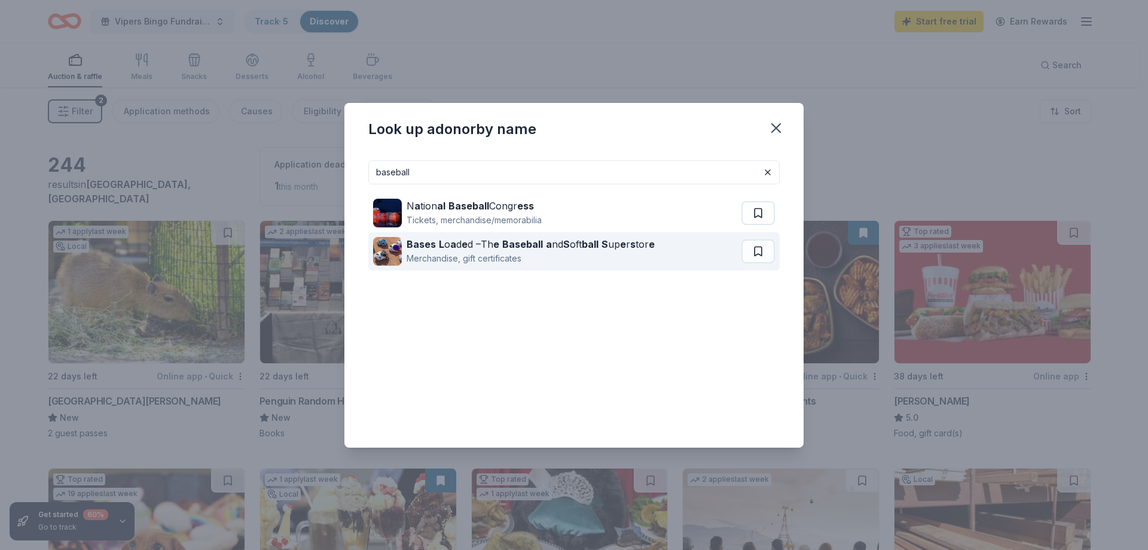
type input "baseball"
click at [505, 243] on strong "Baseball" at bounding box center [522, 244] width 41 height 12
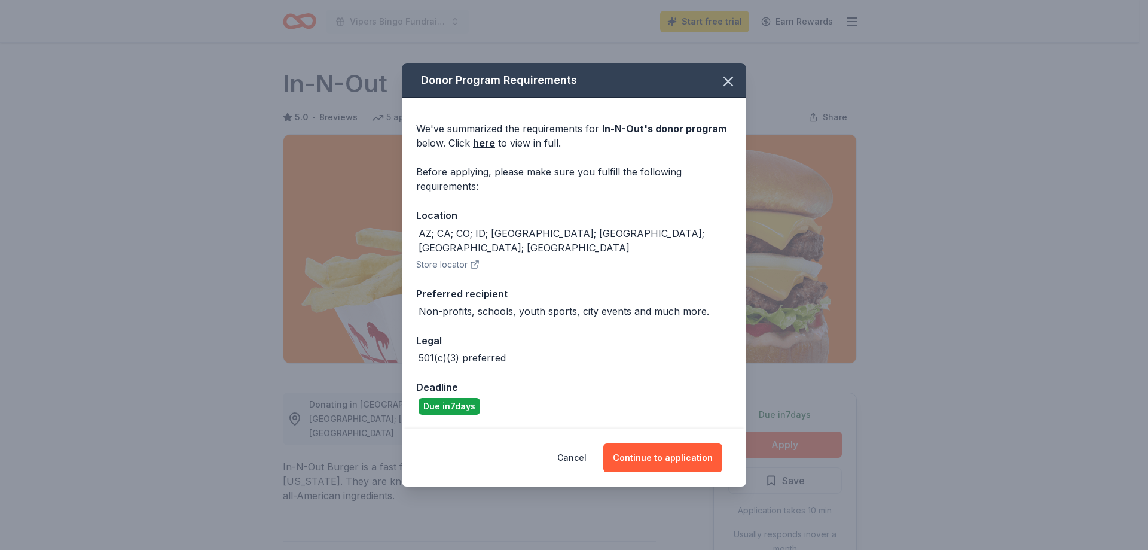
click at [681, 455] on button "Continue to application" at bounding box center [662, 457] width 119 height 29
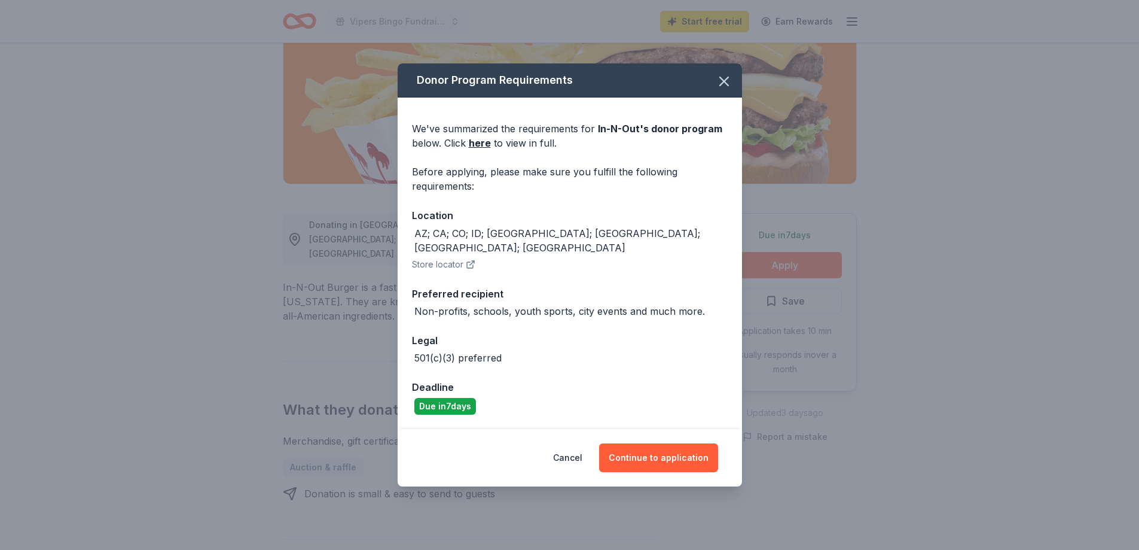
scroll to position [179, 0]
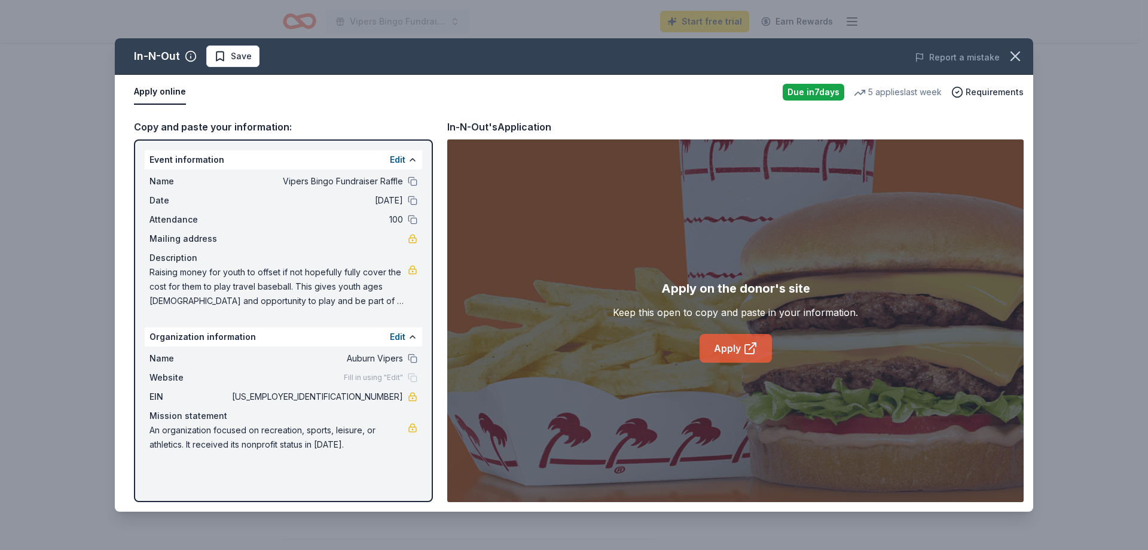
click at [718, 349] on link "Apply" at bounding box center [736, 348] width 72 height 29
click at [1013, 58] on icon "button" at bounding box center [1015, 56] width 8 height 8
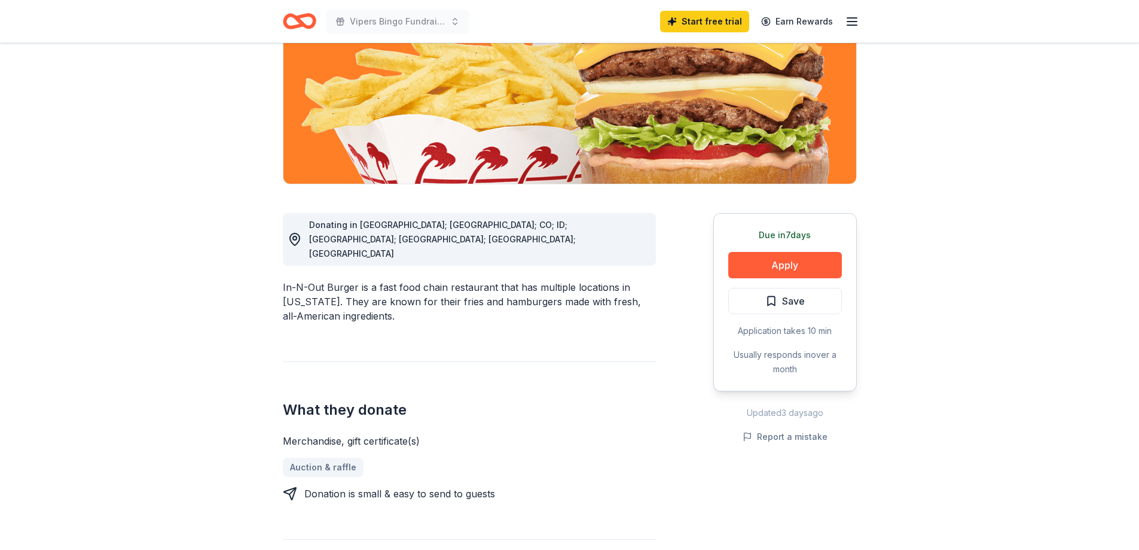
scroll to position [0, 0]
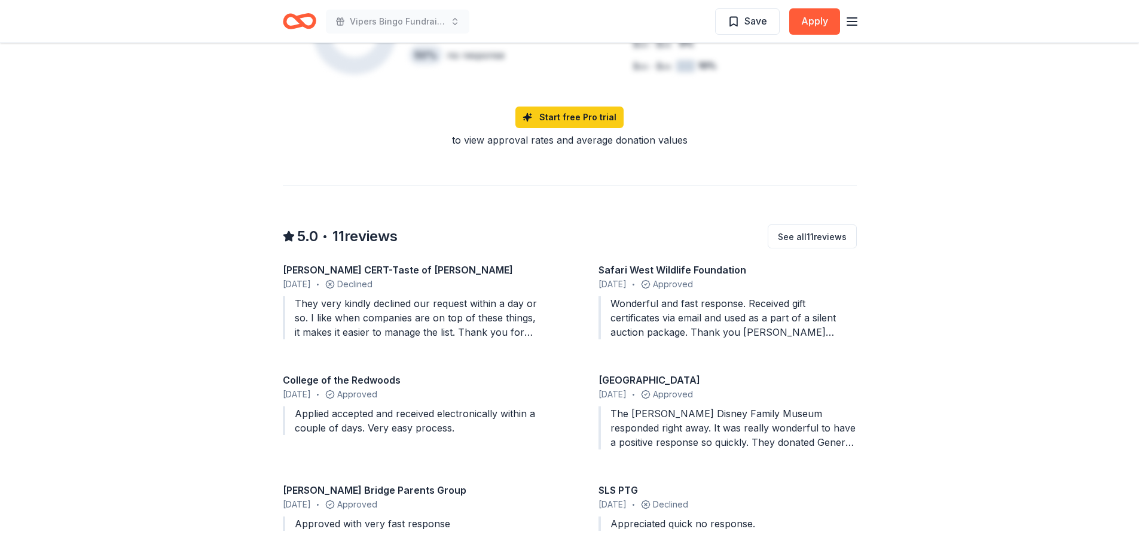
scroll to position [1136, 0]
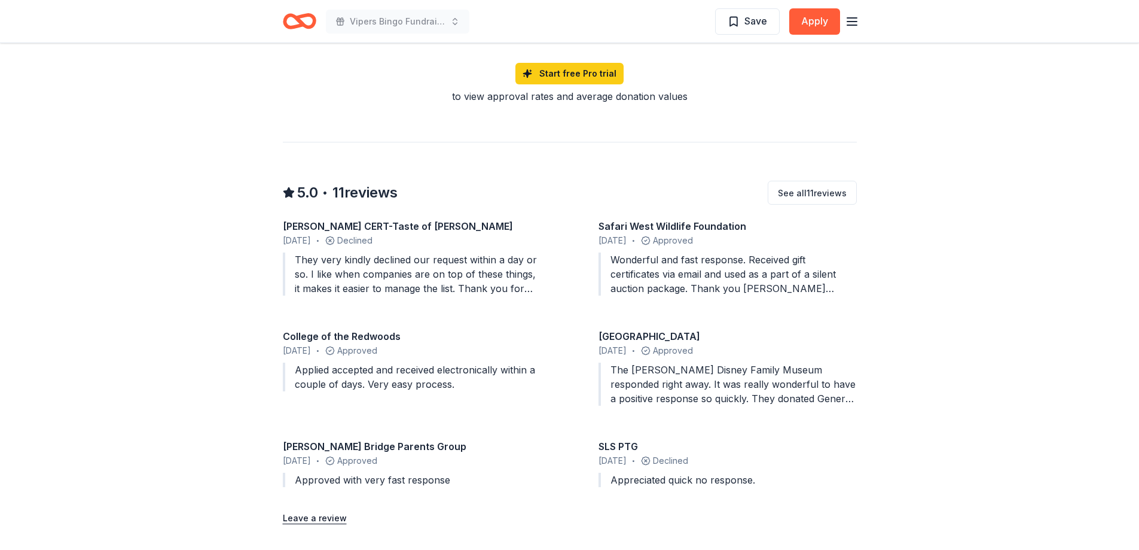
click at [725, 391] on div "The Walt Disney Family Museum responded right away. It was really wonderful to …" at bounding box center [728, 383] width 258 height 43
click at [676, 338] on div "Odyssey Middle School" at bounding box center [728, 336] width 258 height 14
click at [694, 398] on div "The Walt Disney Family Museum responded right away. It was really wonderful to …" at bounding box center [728, 383] width 258 height 43
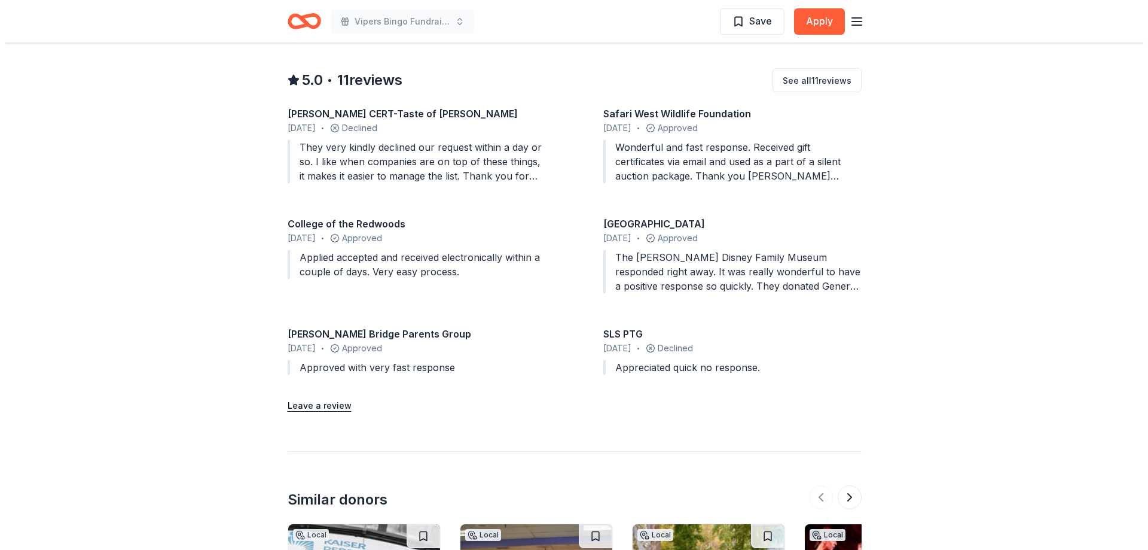
scroll to position [1256, 0]
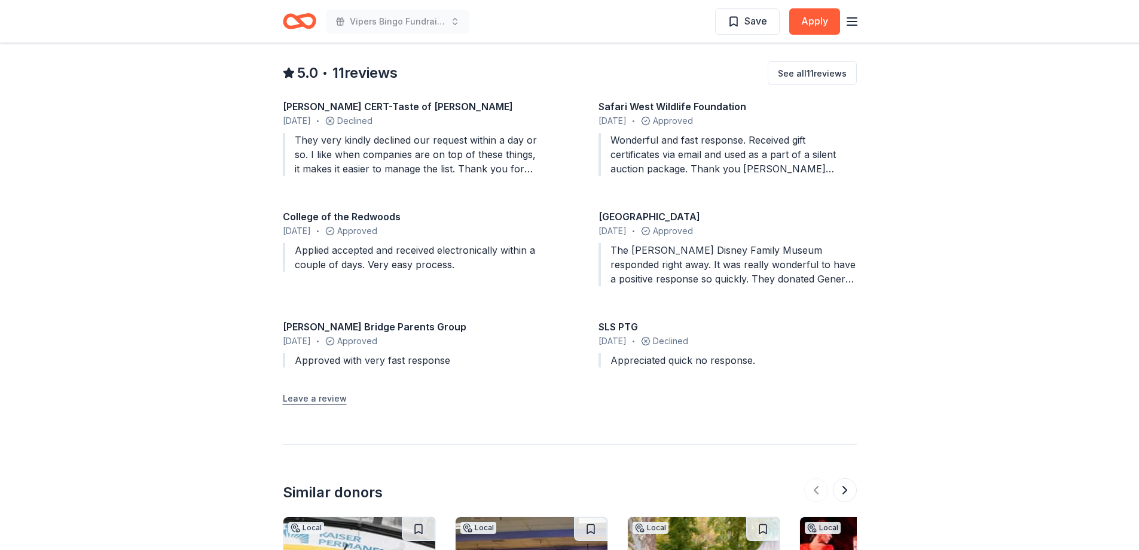
click at [307, 401] on button "Leave a review" at bounding box center [315, 398] width 64 height 14
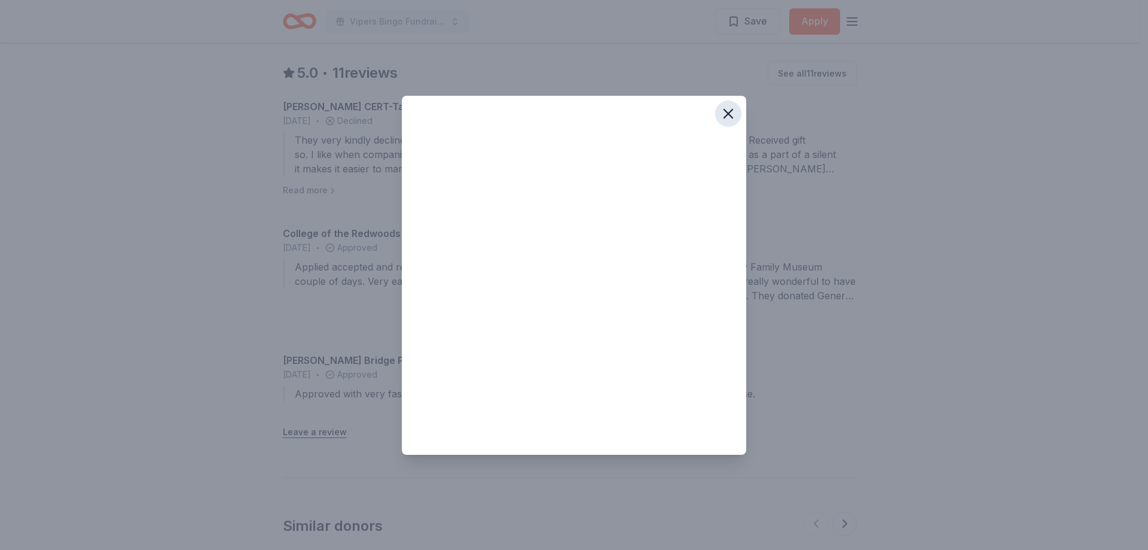
click at [729, 118] on icon "button" at bounding box center [728, 113] width 17 height 17
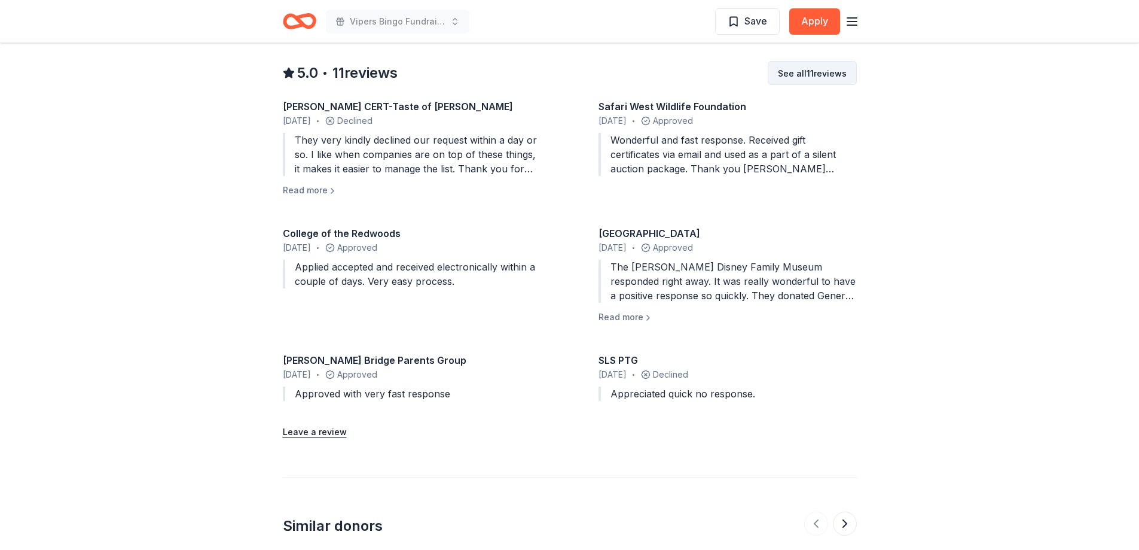
click at [833, 77] on button "See all 11 reviews" at bounding box center [812, 73] width 89 height 24
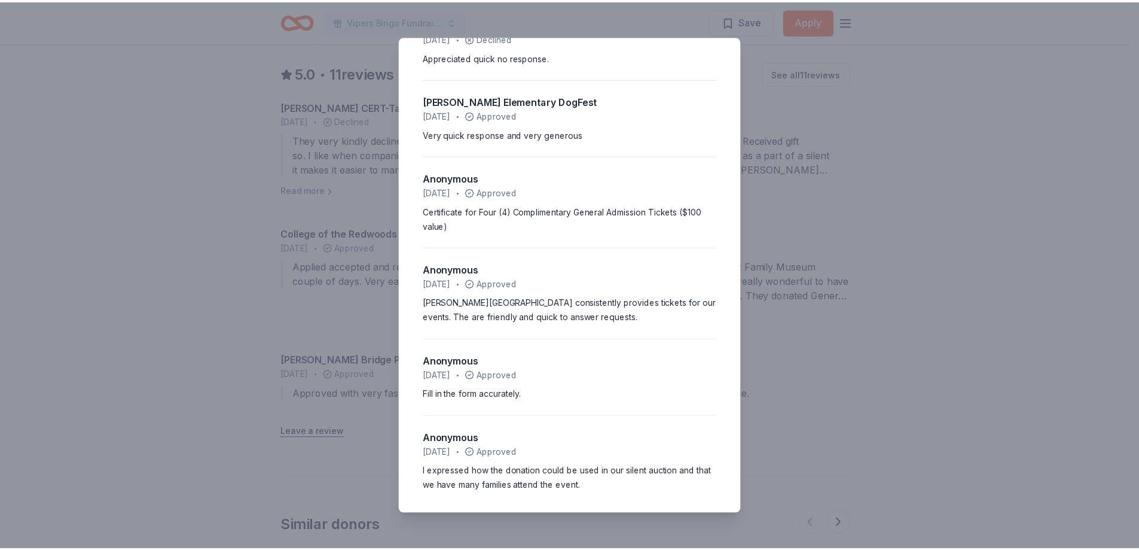
scroll to position [614, 0]
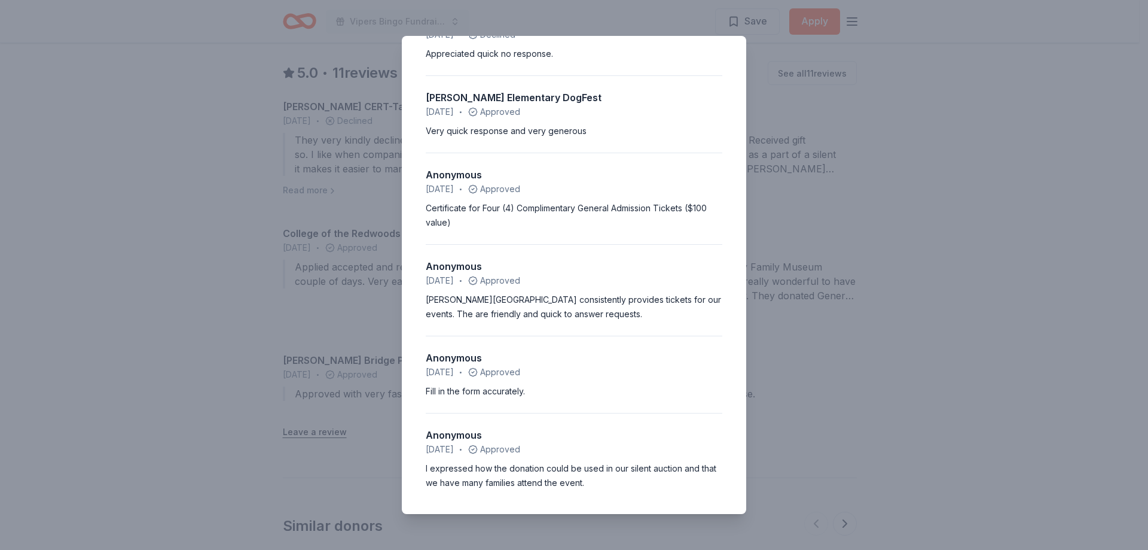
click at [991, 353] on div "5.0 • 11 reviews Campbell CERT-Taste of Campbell January 2025 • Declined They v…" at bounding box center [574, 275] width 1148 height 550
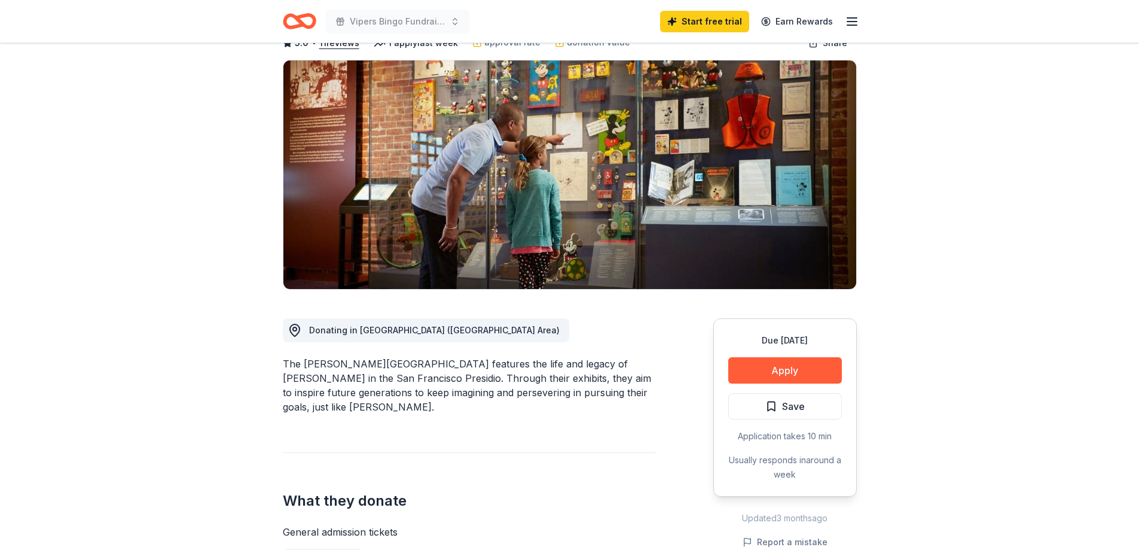
scroll to position [0, 0]
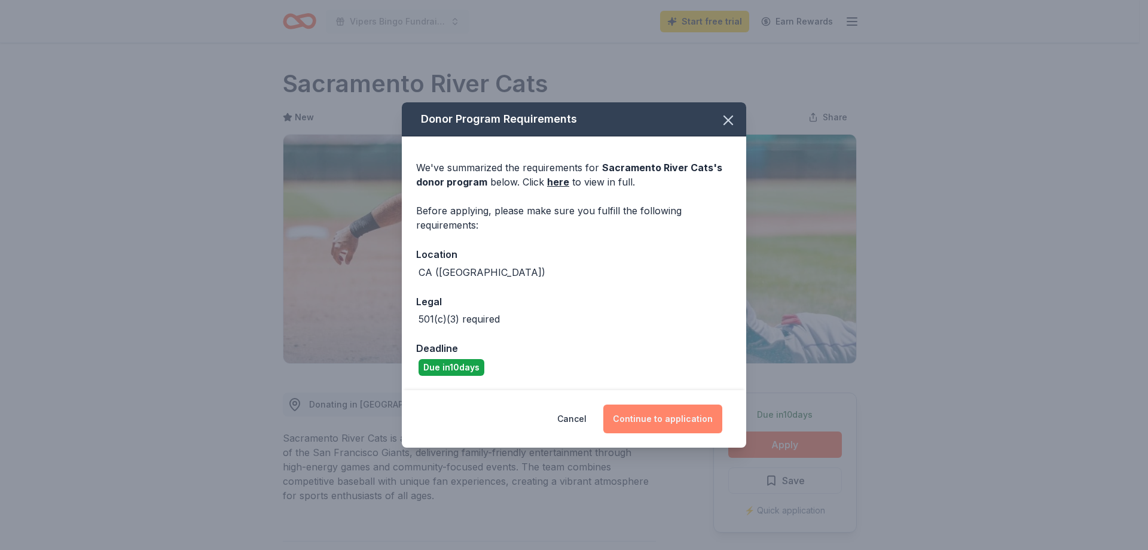
click at [655, 424] on button "Continue to application" at bounding box center [662, 418] width 119 height 29
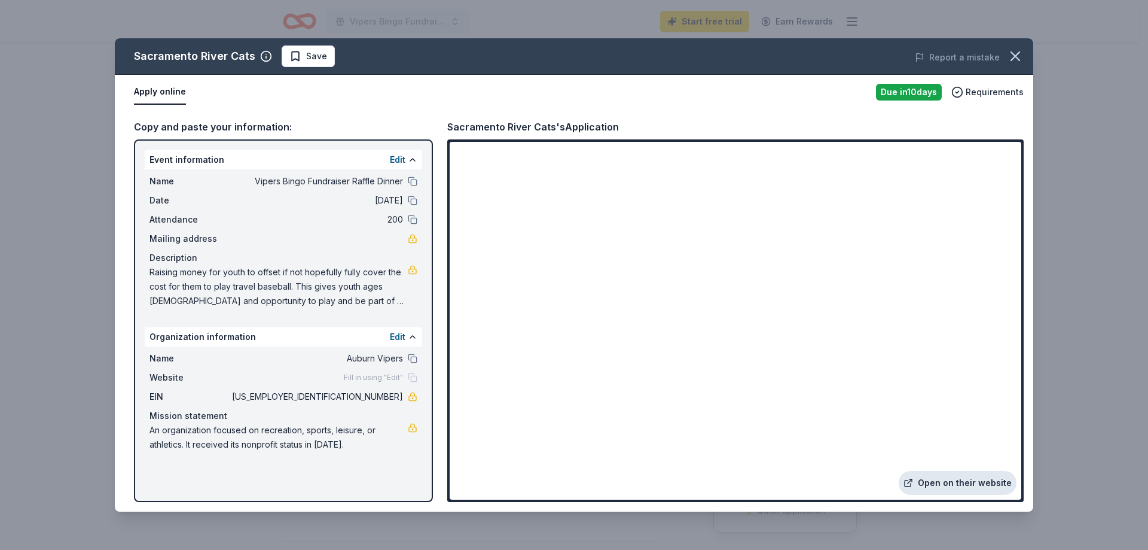
click at [965, 484] on link "Open on their website" at bounding box center [958, 483] width 118 height 24
click at [1019, 50] on icon "button" at bounding box center [1015, 56] width 17 height 17
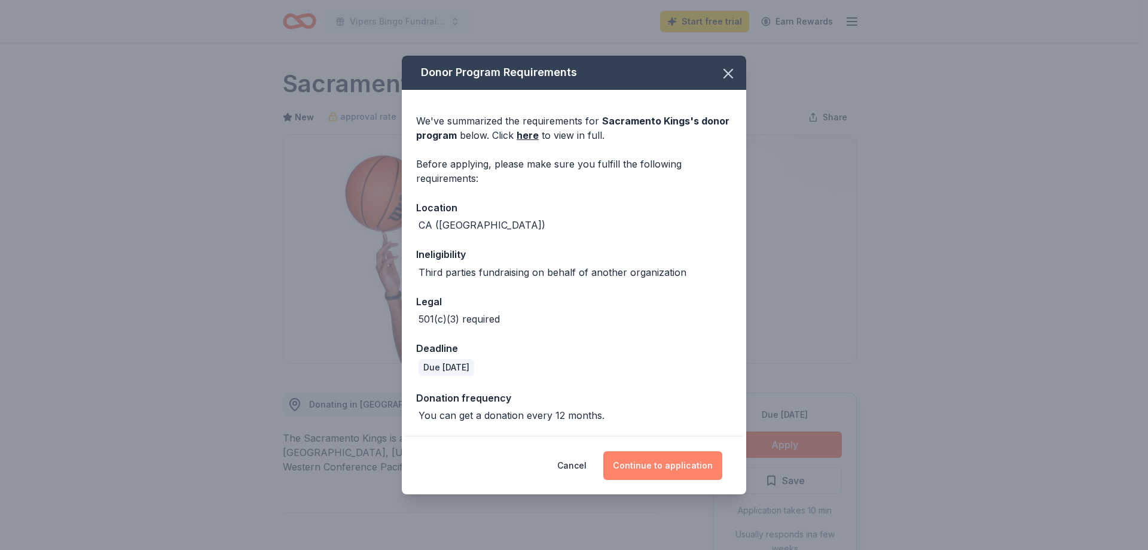
click at [670, 468] on button "Continue to application" at bounding box center [662, 465] width 119 height 29
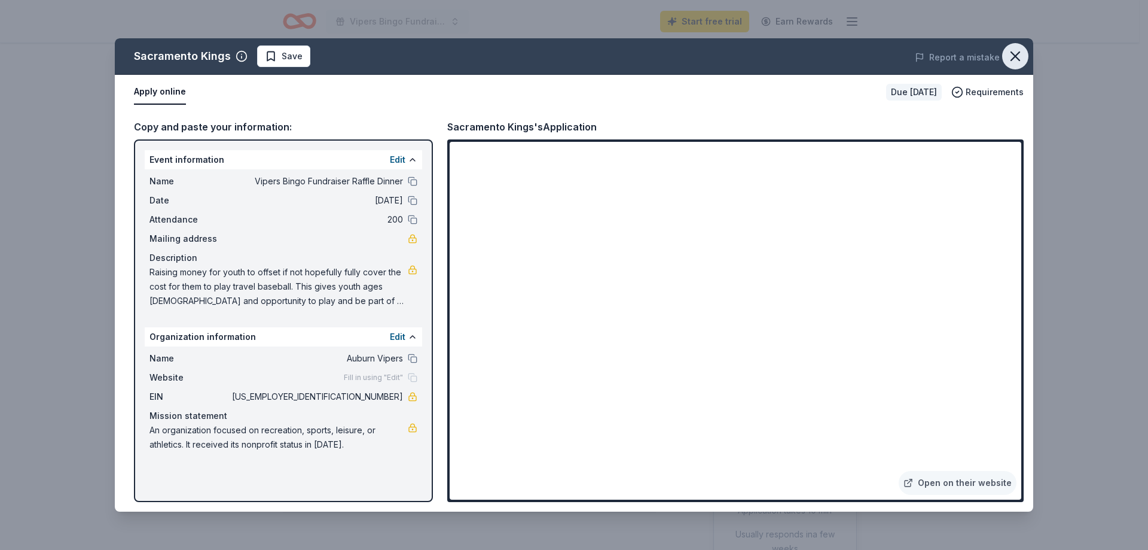
click at [1014, 51] on icon "button" at bounding box center [1015, 56] width 17 height 17
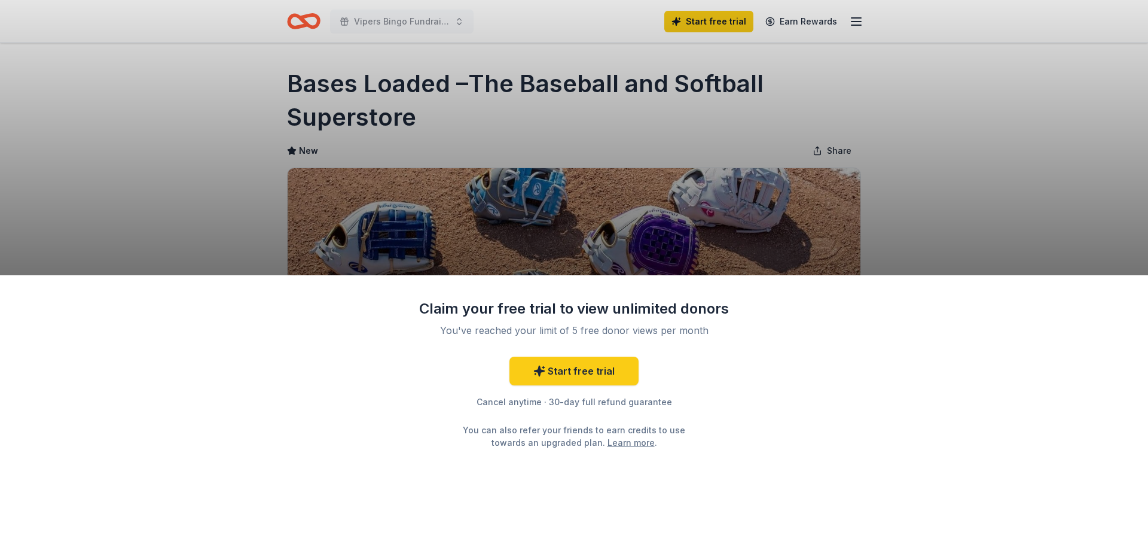
scroll to position [299, 0]
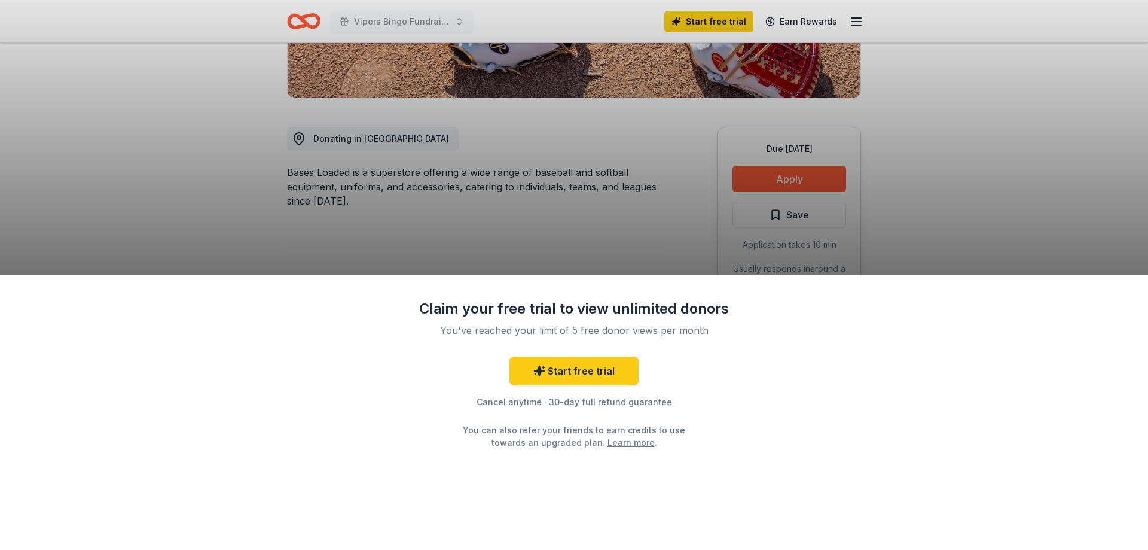
click at [1077, 214] on div "Claim your free trial to view unlimited donors You've reached your limit of 5 f…" at bounding box center [574, 275] width 1148 height 550
click at [1055, 209] on div "Claim your free trial to view unlimited donors You've reached your limit of 5 f…" at bounding box center [574, 275] width 1148 height 550
